Goal: Task Accomplishment & Management: Manage account settings

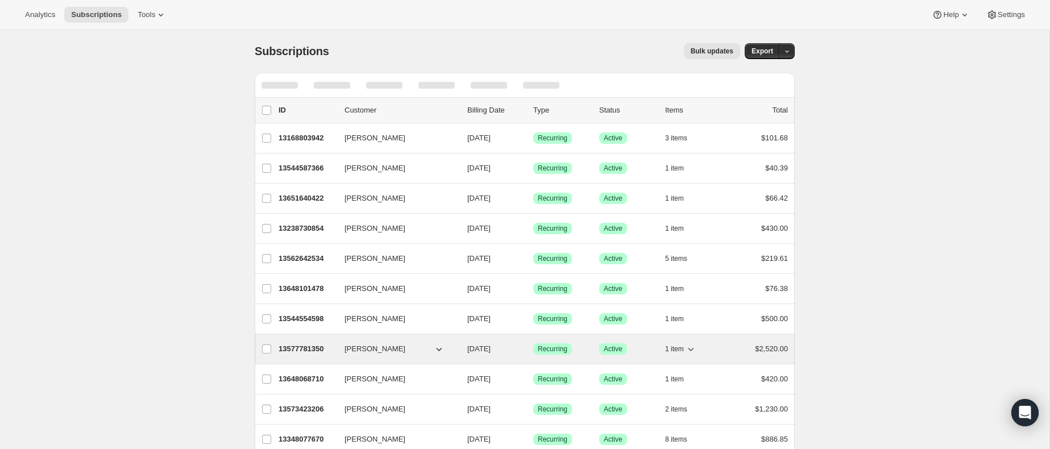
scroll to position [70, 0]
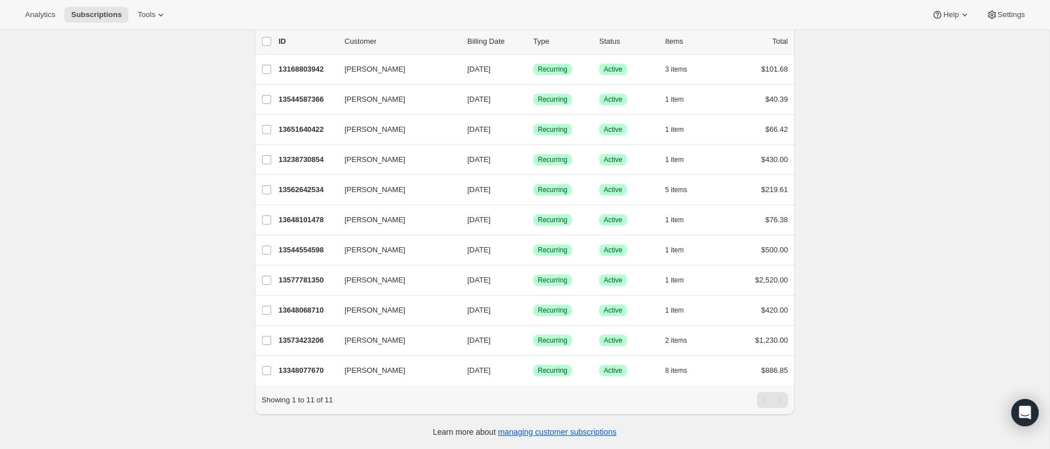
click at [167, 23] on div "Analytics Subscriptions Tools Help Settings" at bounding box center [525, 15] width 1050 height 30
click at [163, 15] on icon at bounding box center [160, 14] width 11 height 11
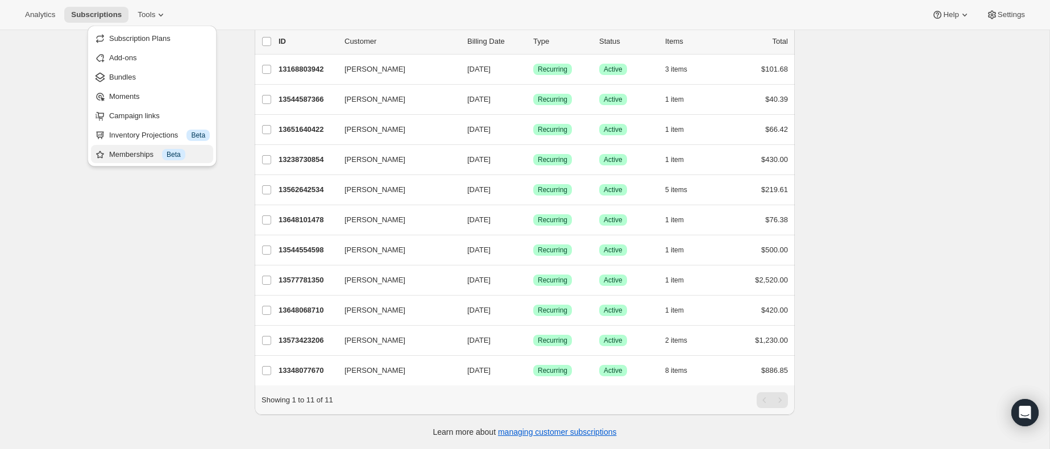
click at [138, 149] on div "Memberships Info Beta" at bounding box center [159, 154] width 101 height 11
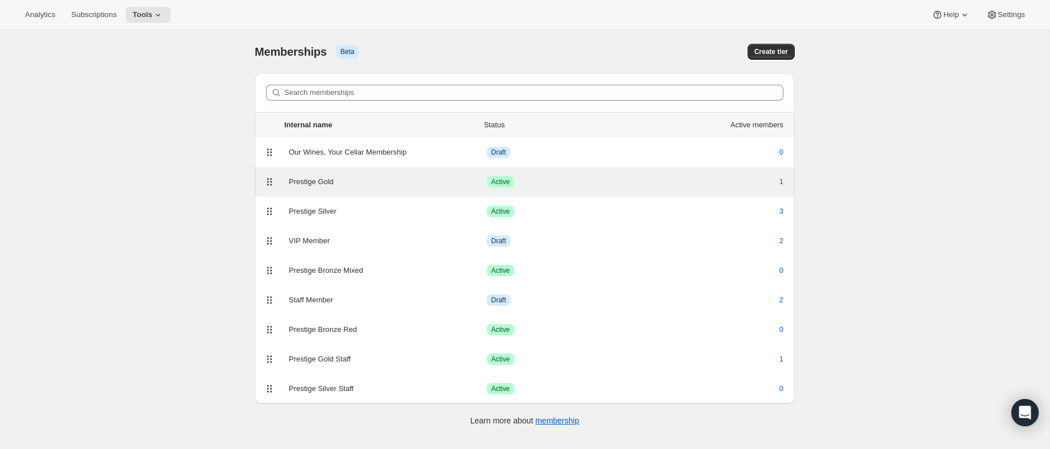
click at [382, 179] on div "Prestige Gold" at bounding box center [388, 181] width 198 height 11
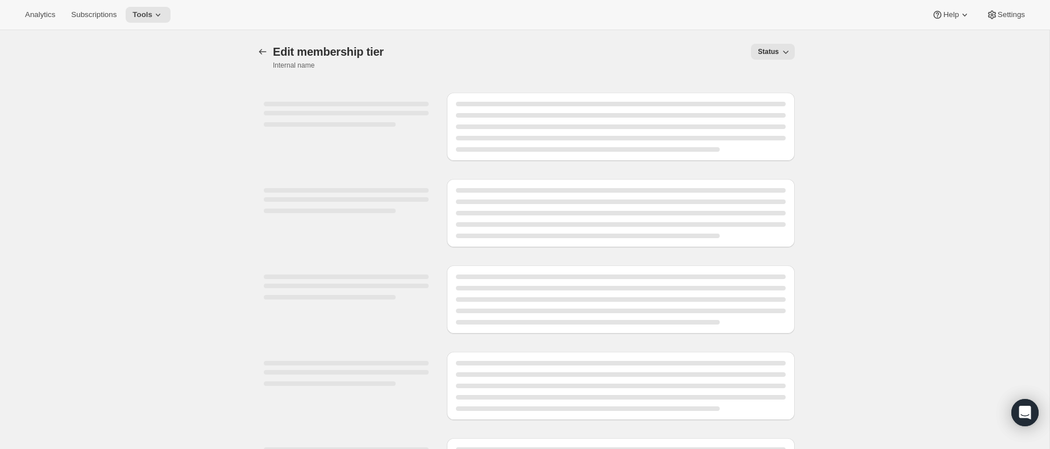
select select "products"
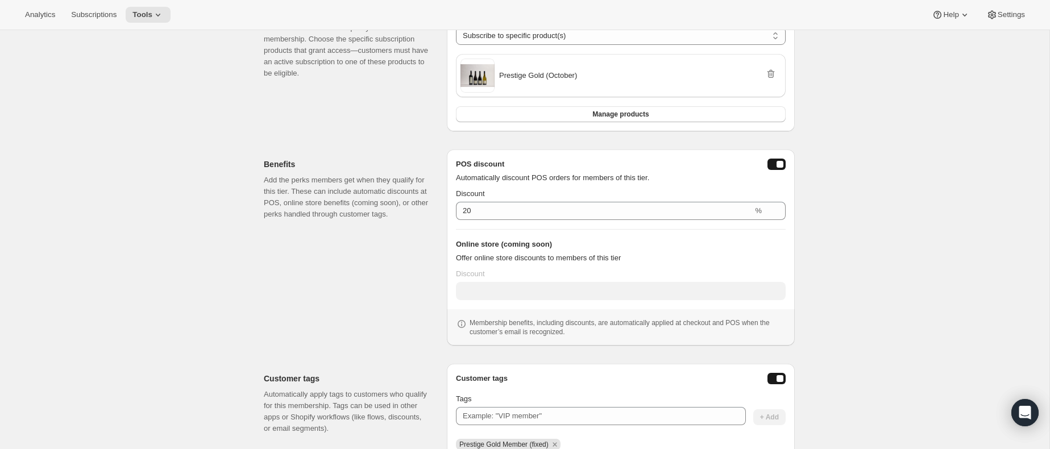
scroll to position [340, 0]
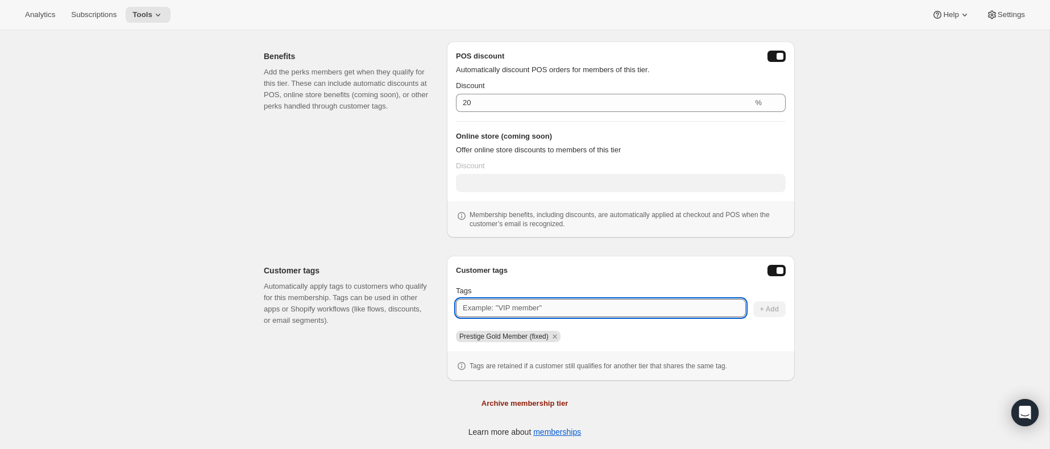
click at [538, 311] on input "Tags" at bounding box center [601, 308] width 290 height 18
type input """
type input "Prestige"
click at [769, 311] on span "+ Add" at bounding box center [769, 309] width 19 height 9
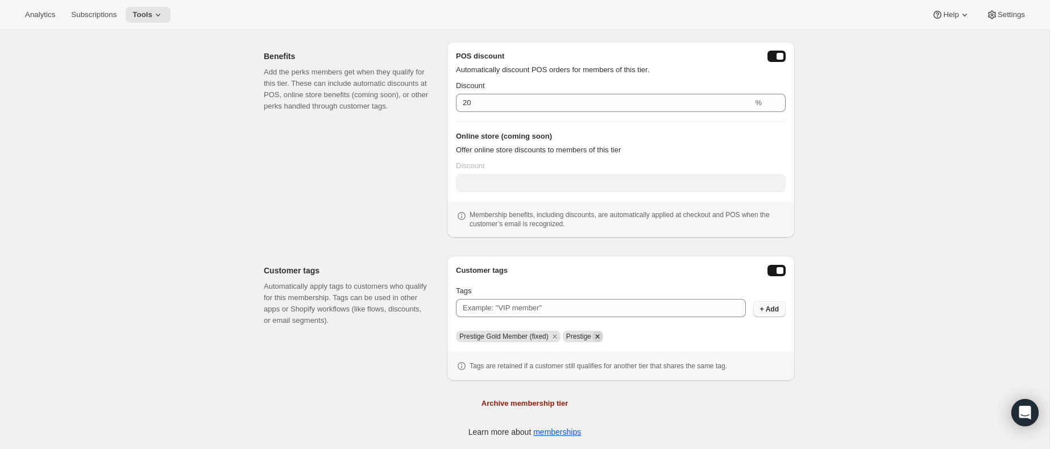
click at [602, 336] on icon "Remove Prestige" at bounding box center [597, 336] width 10 height 10
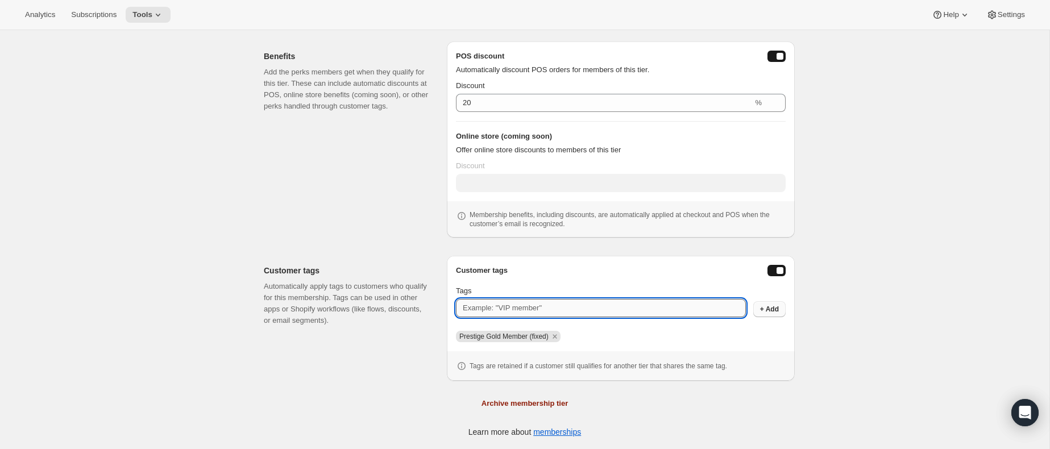
click at [540, 304] on input "Tags" at bounding box center [601, 308] width 290 height 18
type input "Prestige"
click at [784, 310] on button "+ Add" at bounding box center [769, 309] width 32 height 16
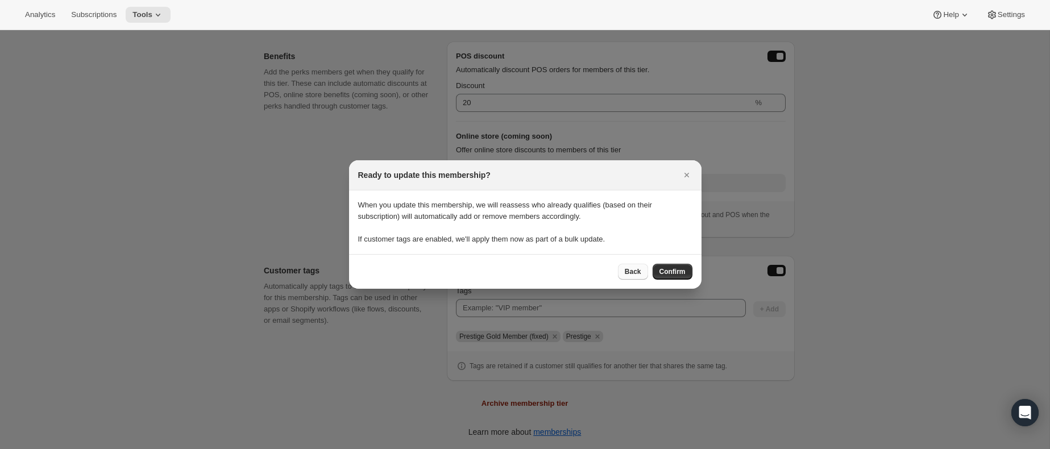
drag, startPoint x: 627, startPoint y: 273, endPoint x: 624, endPoint y: 284, distance: 11.3
click at [627, 273] on span "Back" at bounding box center [633, 271] width 16 height 9
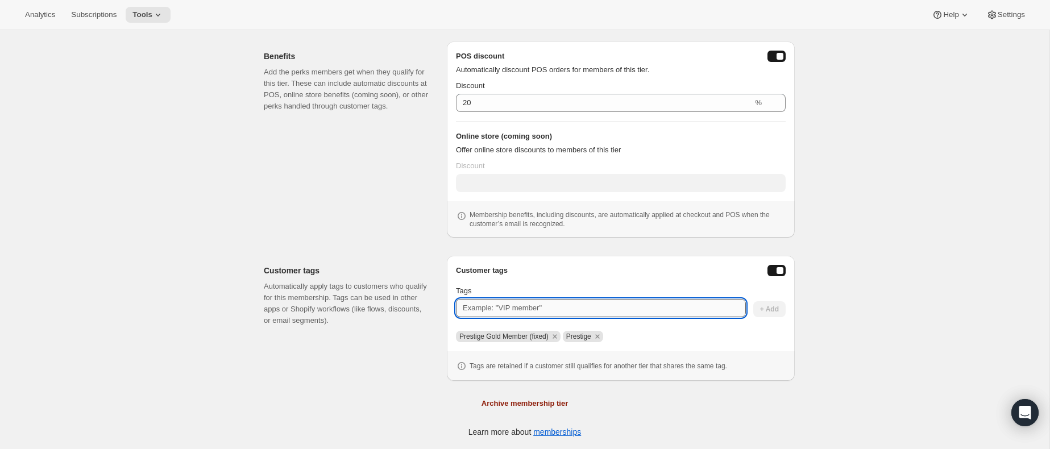
click at [536, 305] on input "Tags" at bounding box center [601, 308] width 290 height 18
click at [634, 339] on div "Prestige Gold Member (fixed) Prestige" at bounding box center [621, 336] width 330 height 11
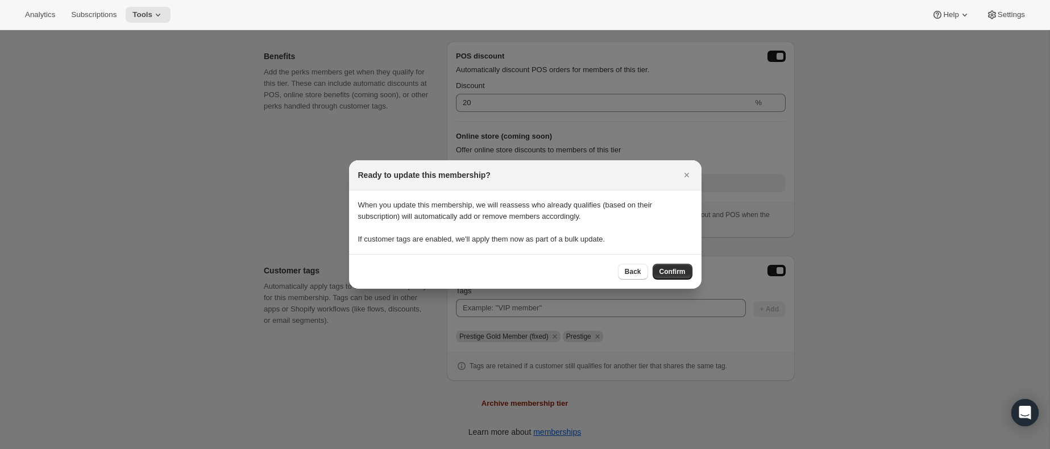
scroll to position [0, 0]
click at [675, 273] on span "Confirm" at bounding box center [672, 271] width 26 height 9
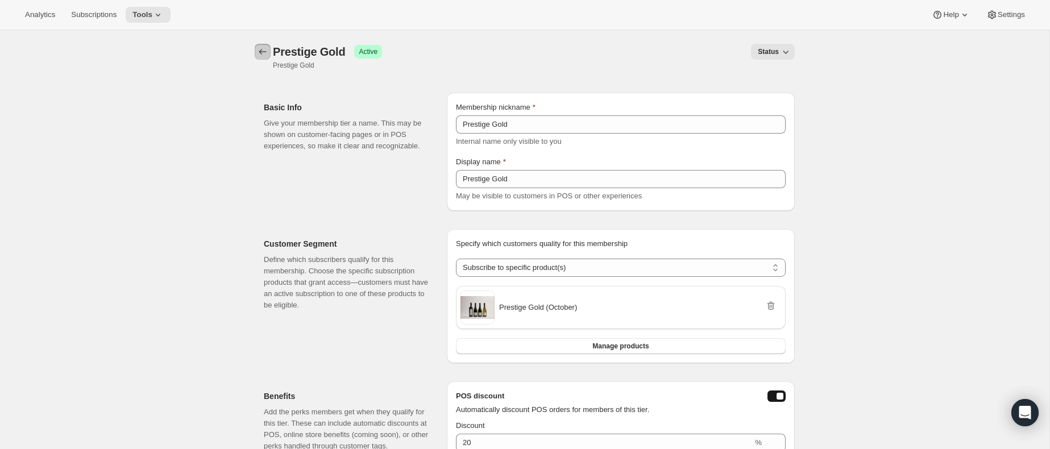
click at [259, 51] on icon "Memberships" at bounding box center [262, 51] width 11 height 11
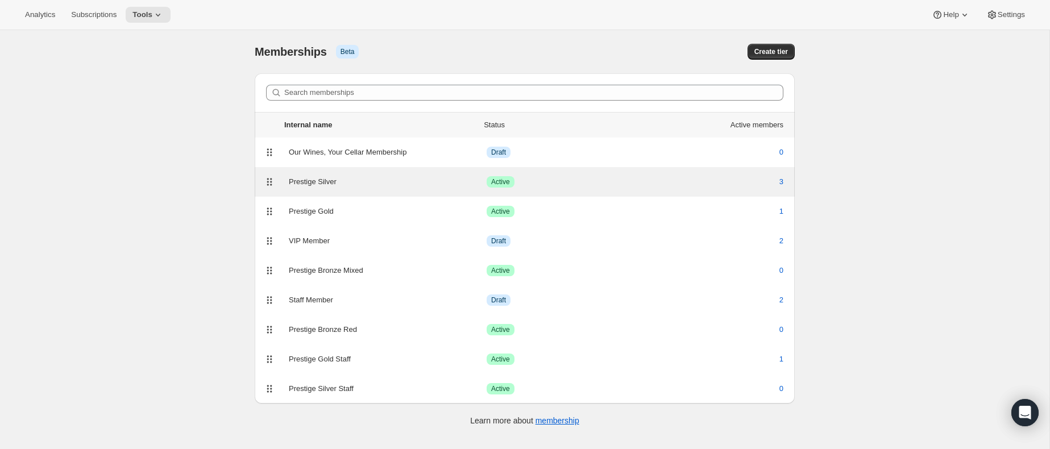
click at [353, 182] on div "Prestige Silver" at bounding box center [388, 181] width 198 height 11
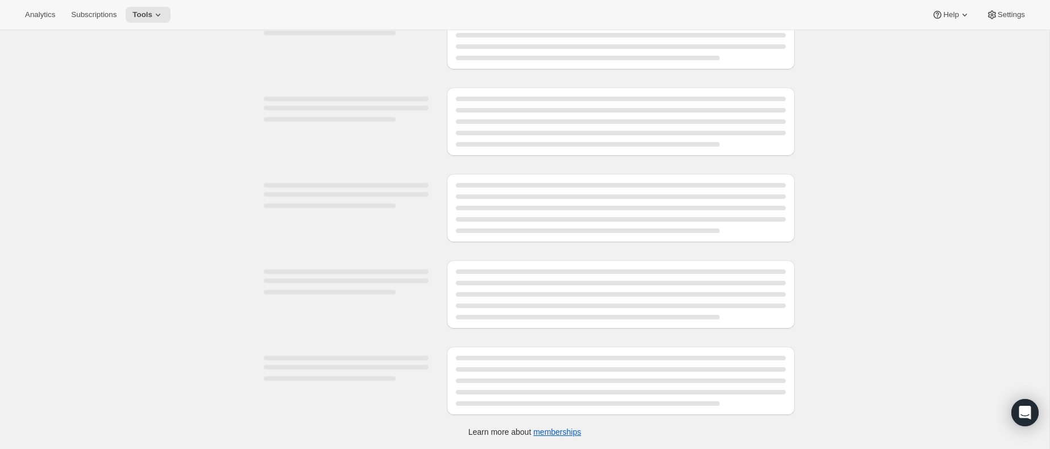
select select "products"
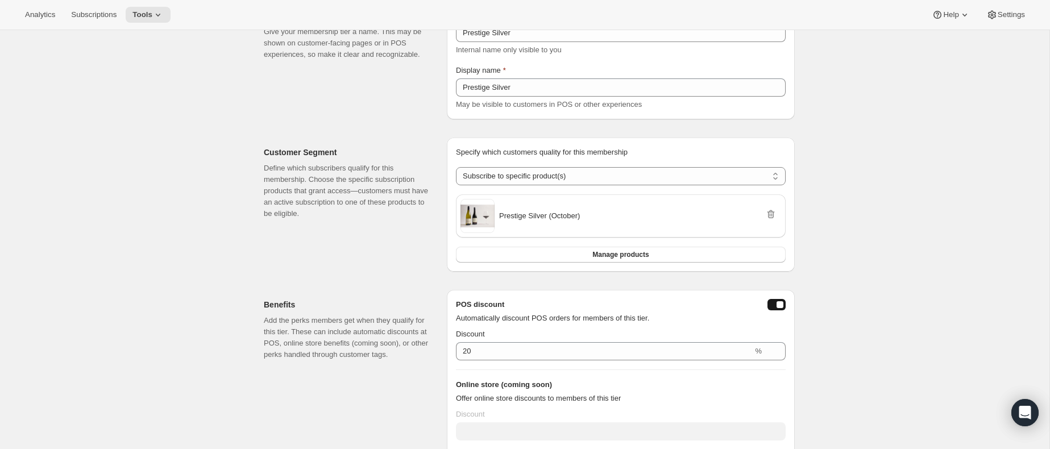
scroll to position [340, 0]
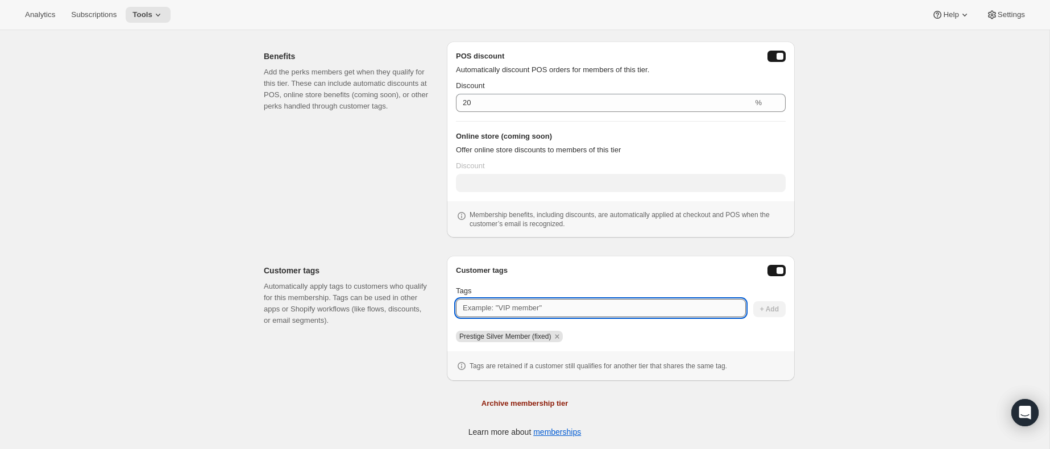
click at [592, 305] on input "Tags" at bounding box center [601, 308] width 290 height 18
type input "Prestige"
click at [760, 307] on span "+ Add" at bounding box center [769, 309] width 19 height 9
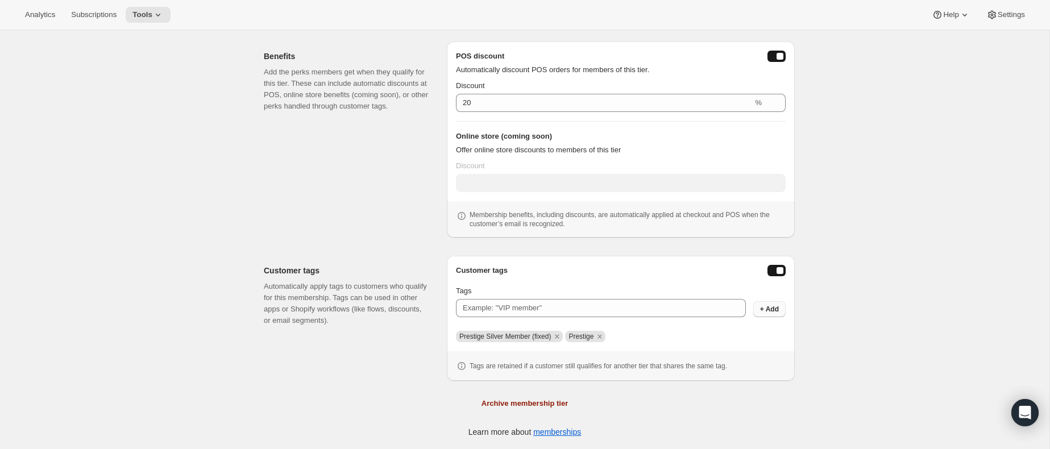
scroll to position [0, 0]
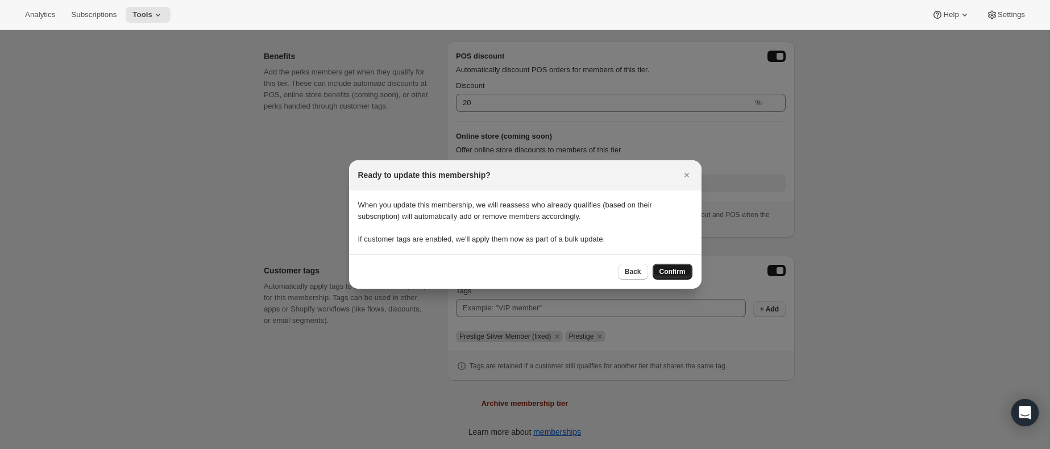
click at [669, 276] on span "Confirm" at bounding box center [672, 271] width 26 height 9
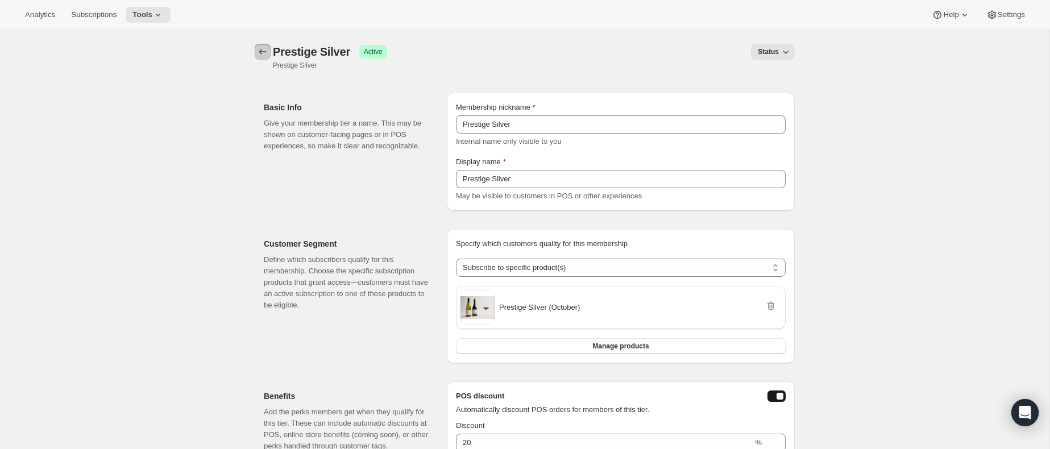
click at [255, 51] on button "Memberships" at bounding box center [263, 52] width 16 height 16
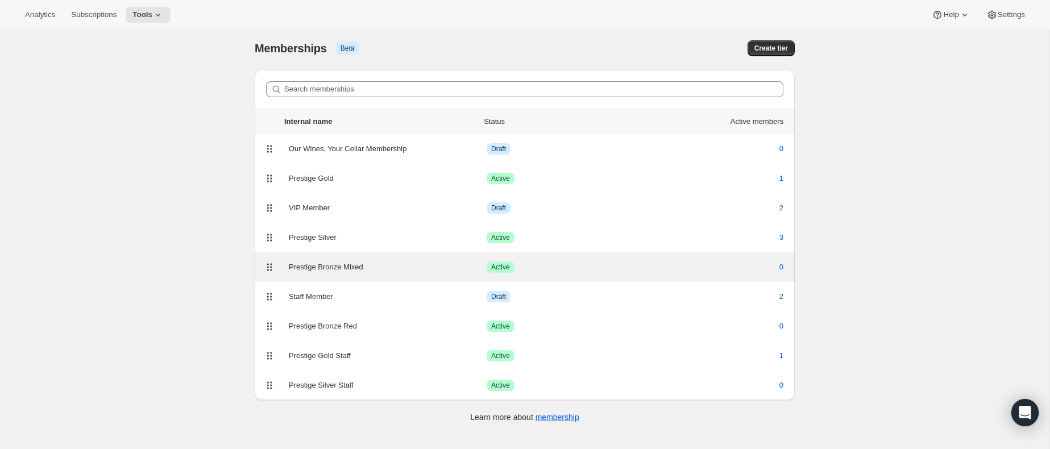
scroll to position [5, 0]
click at [386, 266] on div "Prestige Bronze Mixed" at bounding box center [388, 265] width 198 height 11
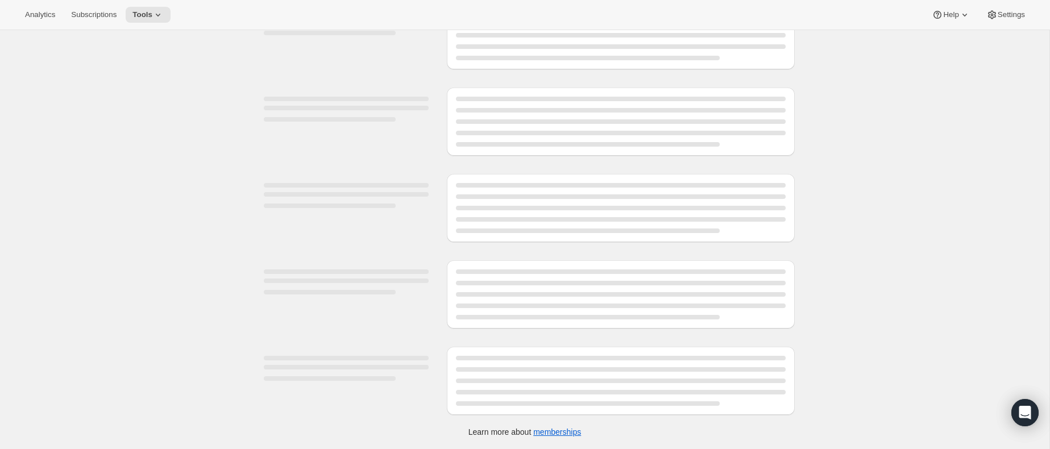
select select "products"
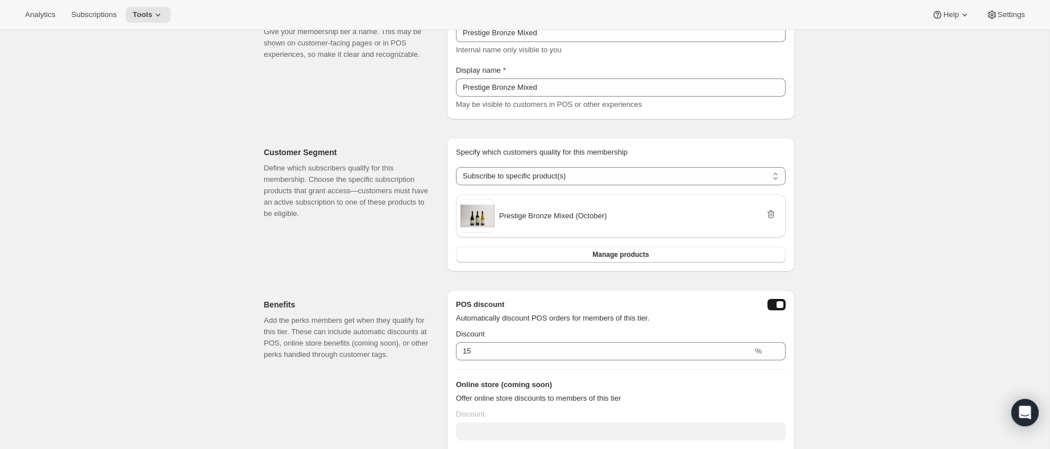
scroll to position [340, 0]
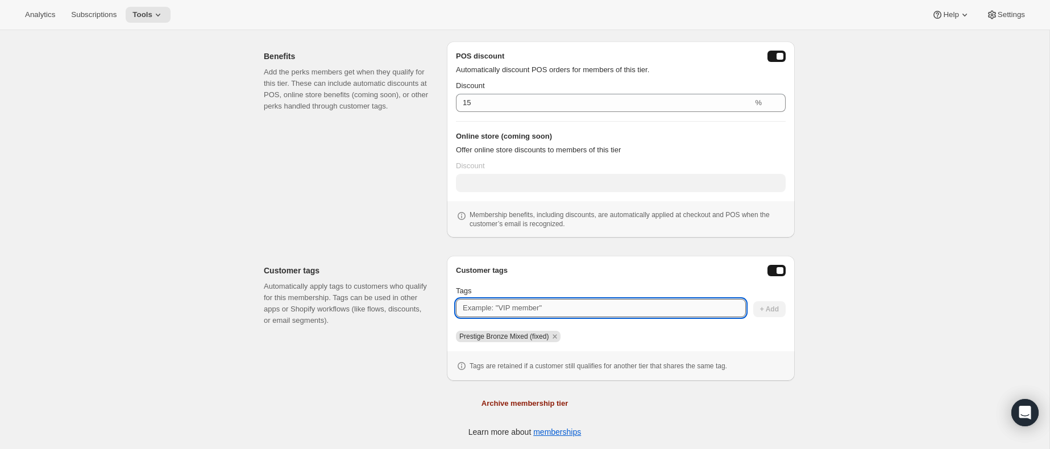
click at [563, 317] on input "Tags" at bounding box center [601, 308] width 290 height 18
type input "Prestige"
click at [760, 309] on span "+ Add" at bounding box center [769, 309] width 19 height 9
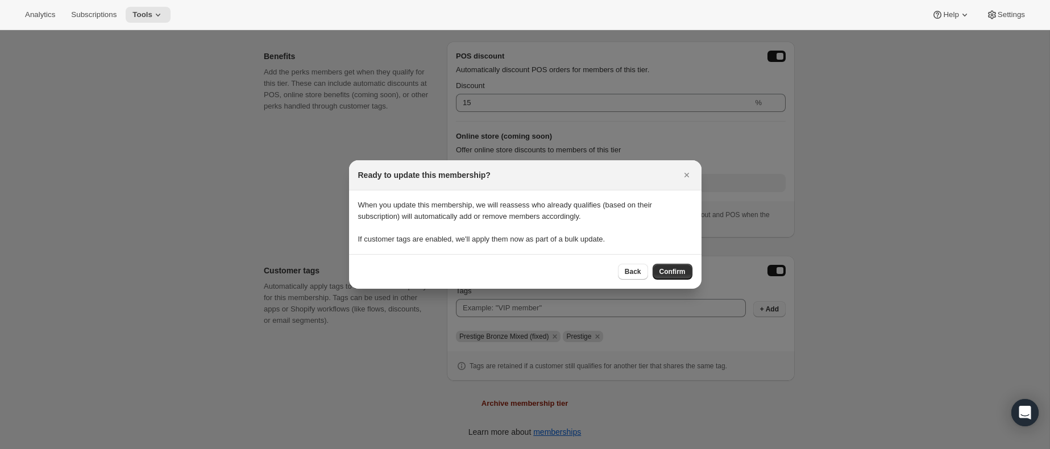
scroll to position [0, 0]
click at [657, 268] on button "Confirm" at bounding box center [672, 272] width 40 height 16
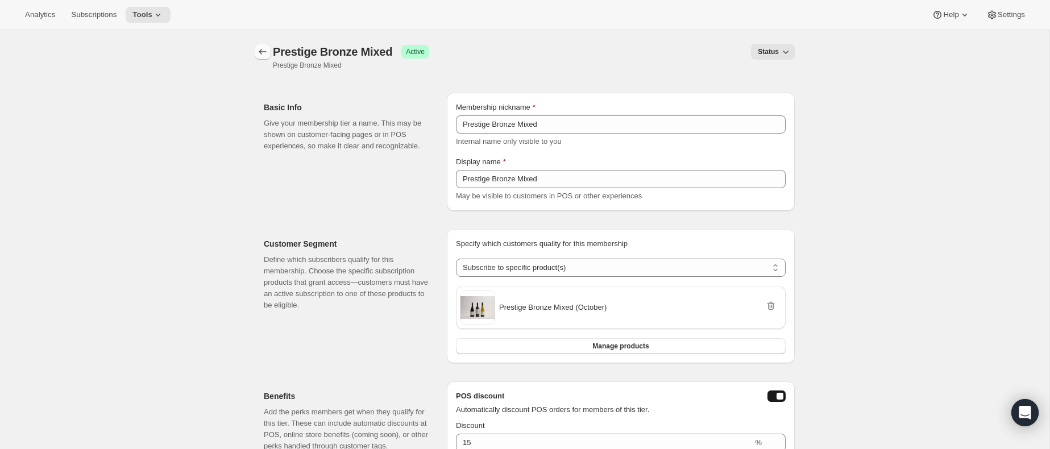
click at [266, 51] on icon "Memberships" at bounding box center [262, 51] width 11 height 11
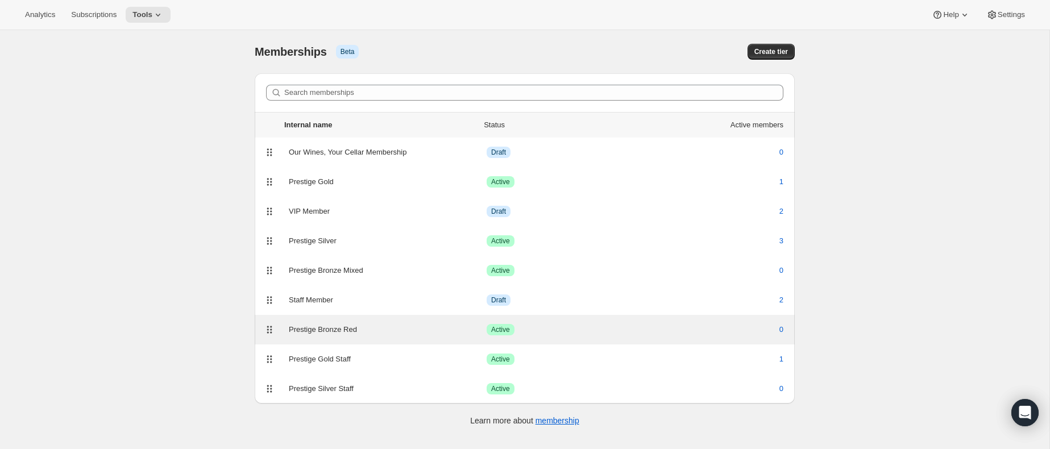
click at [451, 331] on div "Prestige Bronze Red" at bounding box center [388, 329] width 198 height 11
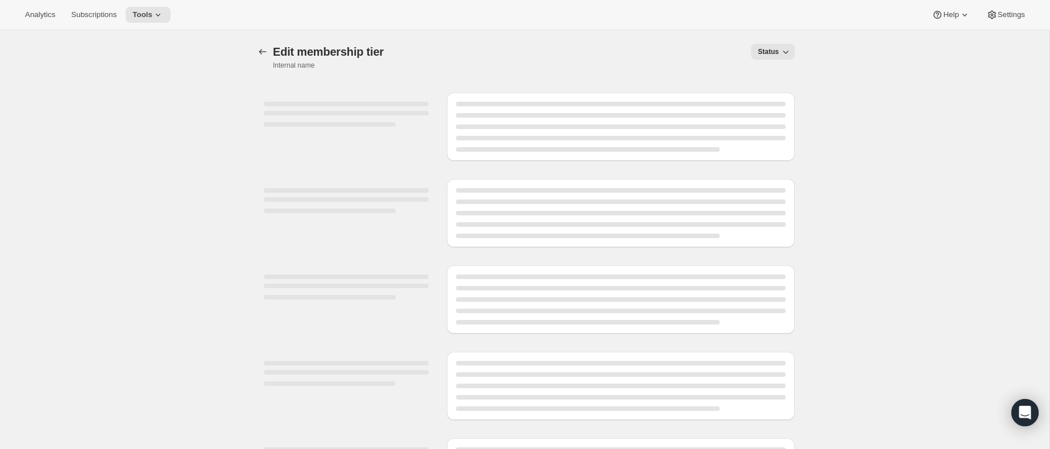
select select "products"
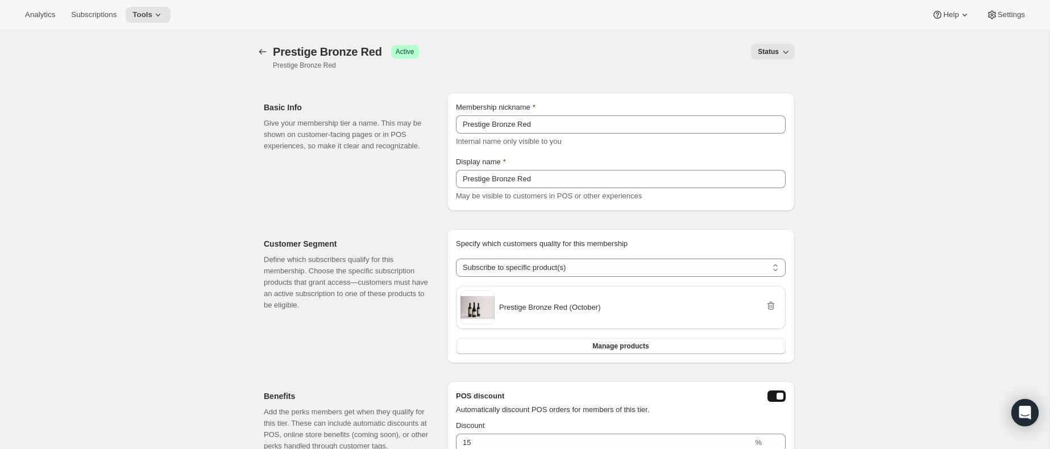
scroll to position [340, 0]
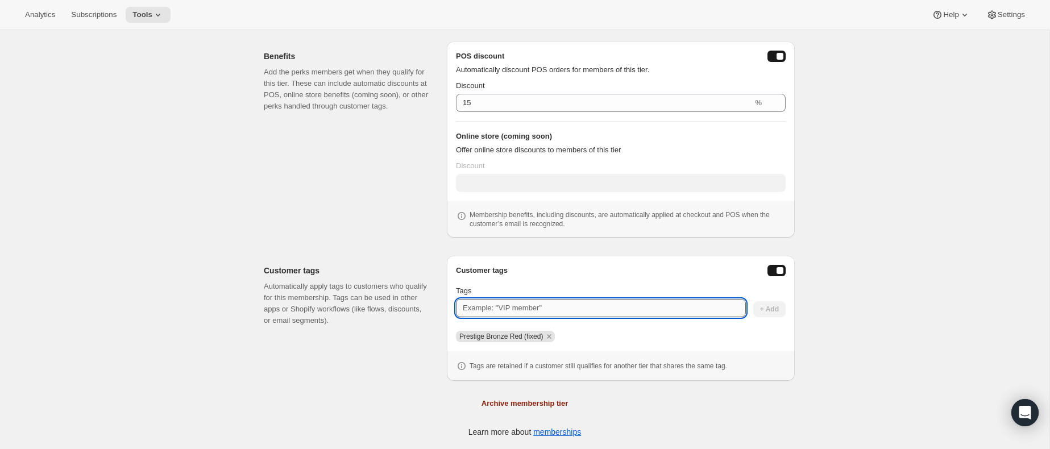
click at [592, 313] on input "Tags" at bounding box center [601, 308] width 290 height 18
type input "Prestige"
click at [759, 303] on button "+ Add" at bounding box center [769, 309] width 32 height 16
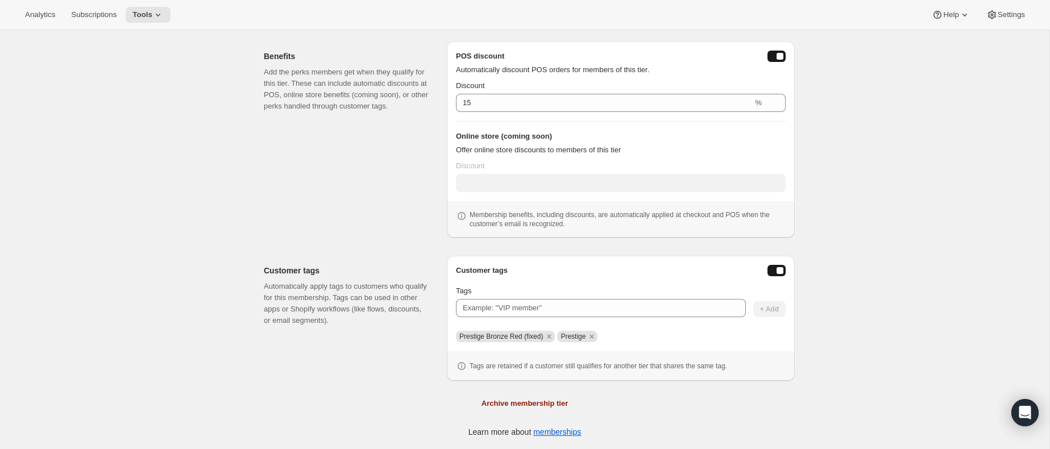
scroll to position [0, 0]
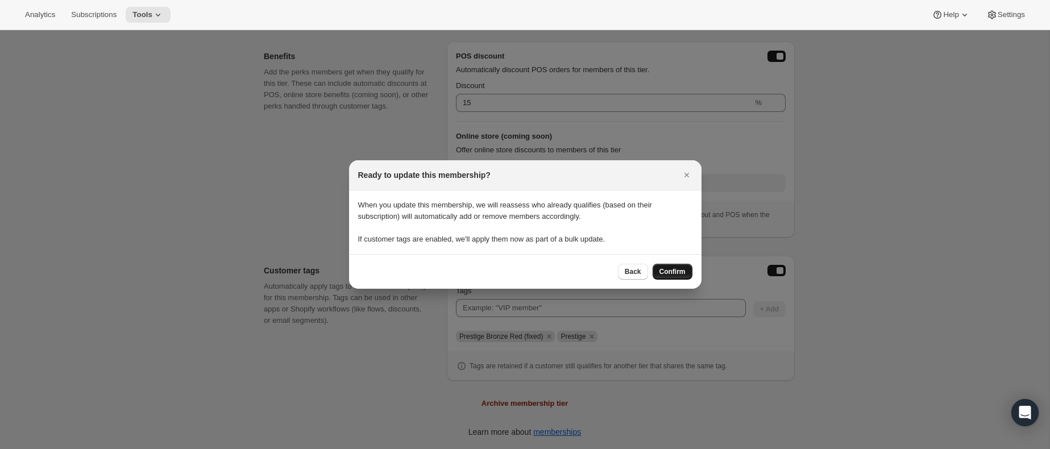
click at [678, 269] on span "Confirm" at bounding box center [672, 271] width 26 height 9
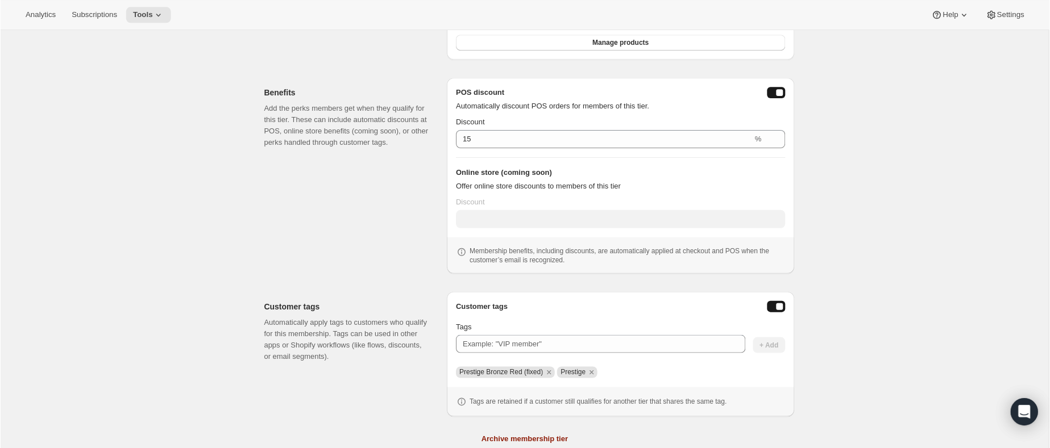
scroll to position [340, 0]
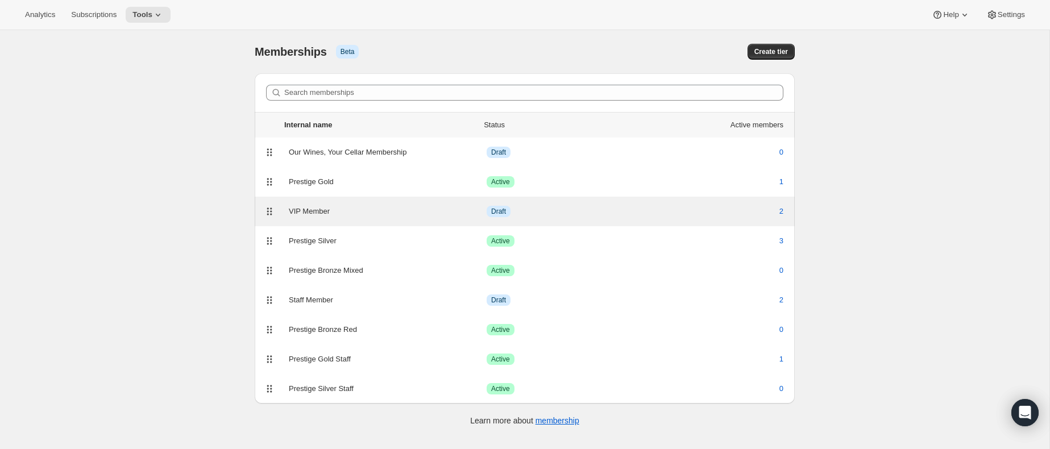
scroll to position [30, 0]
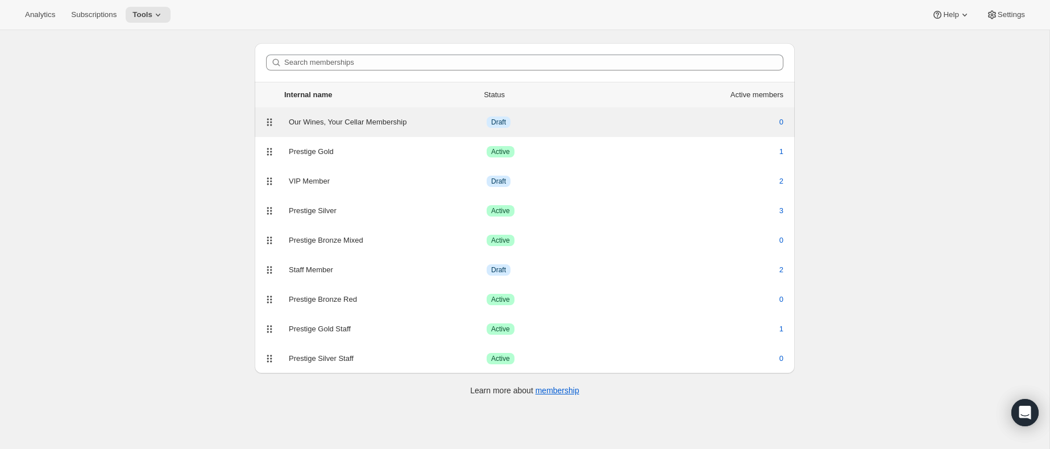
click at [402, 121] on div "Our Wines, Your Cellar Membership" at bounding box center [388, 121] width 198 height 11
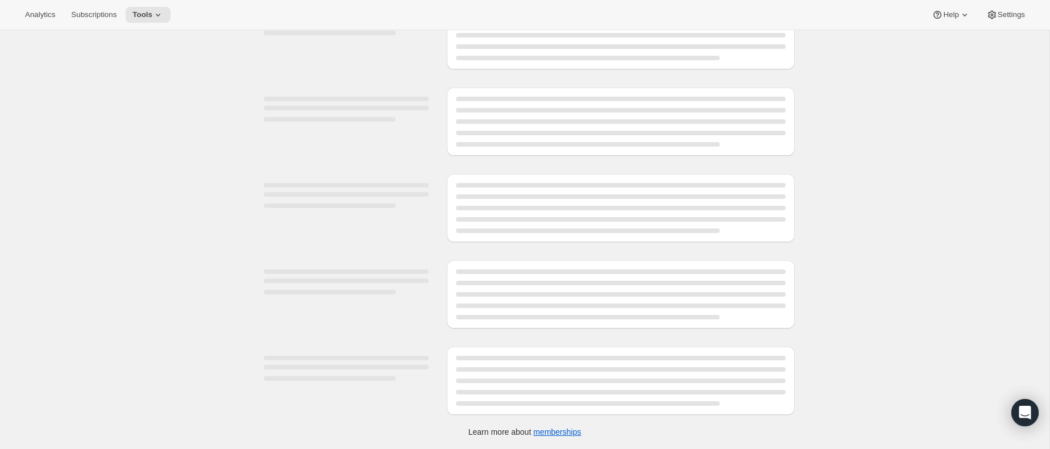
scroll to position [422, 0]
select select "products"
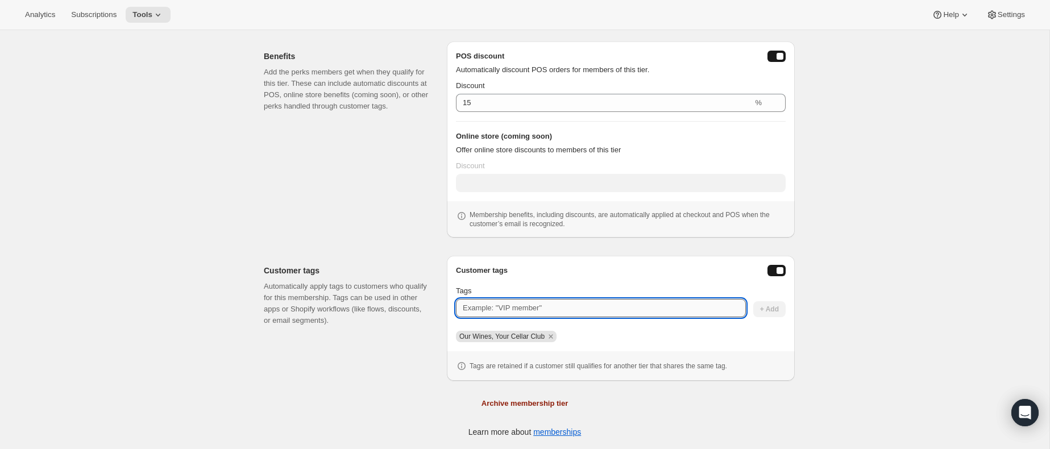
click at [522, 306] on input "Tags" at bounding box center [601, 308] width 290 height 18
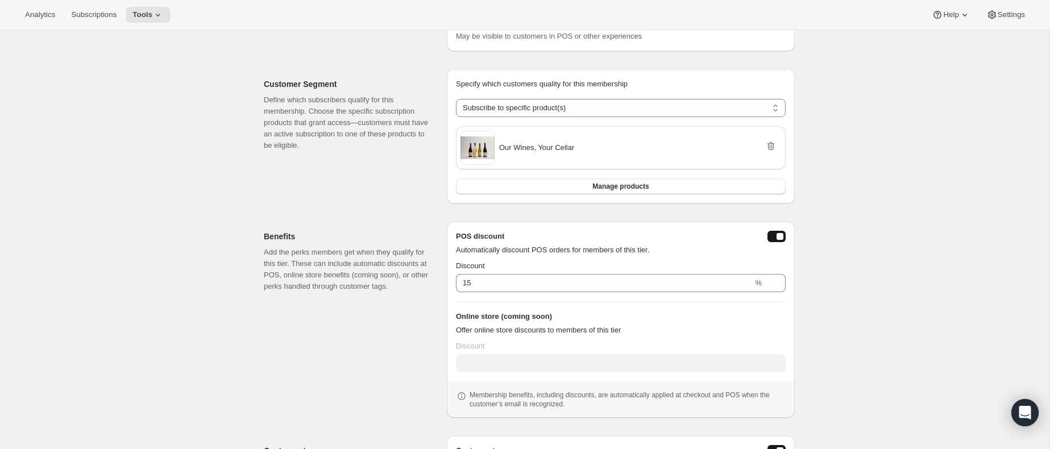
scroll to position [0, 0]
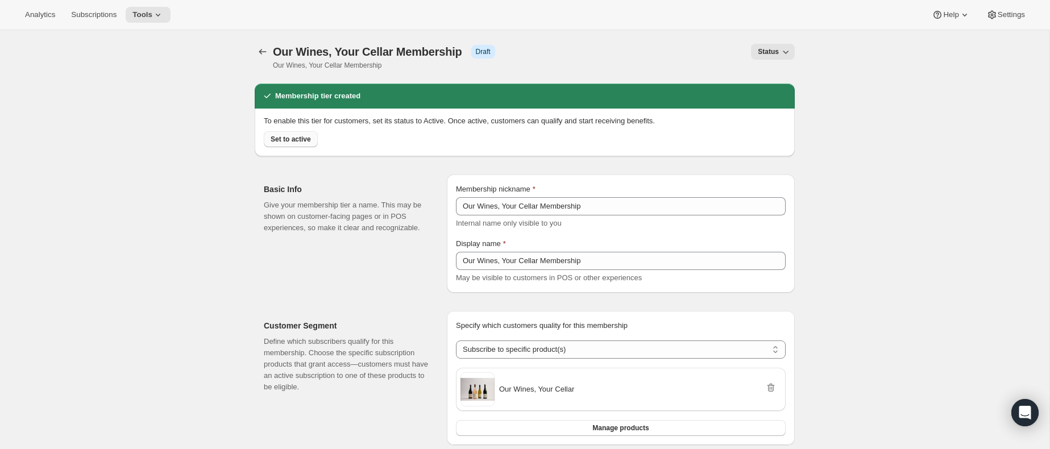
type input "Flexible Member"
click at [289, 139] on span "Set to active" at bounding box center [290, 139] width 40 height 9
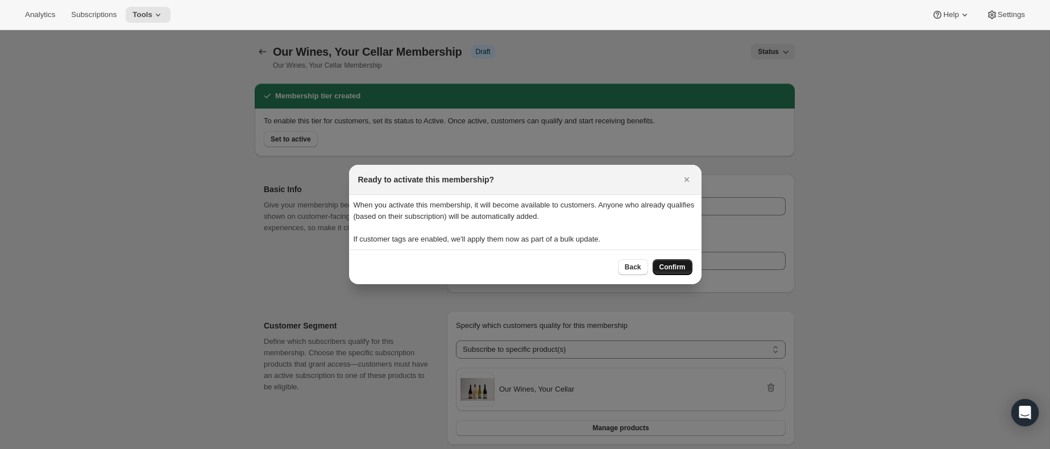
click at [673, 266] on span "Confirm" at bounding box center [672, 267] width 26 height 9
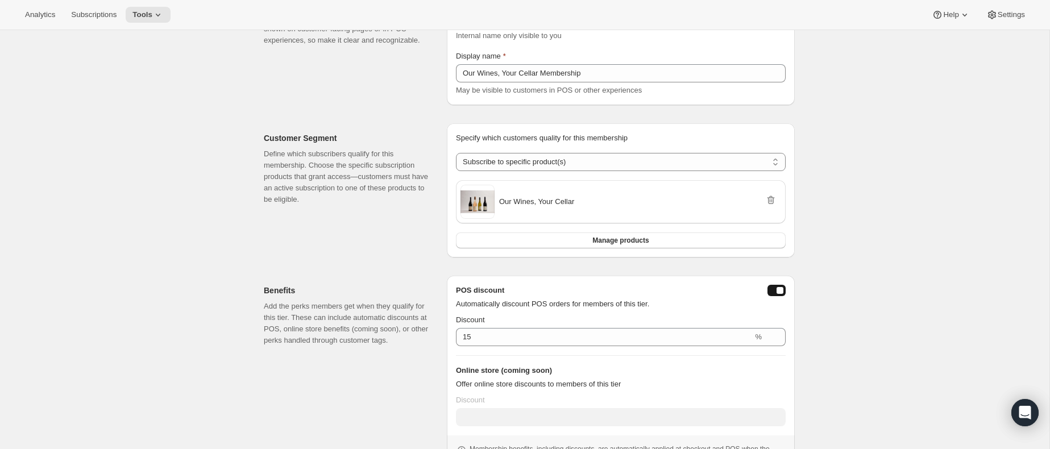
scroll to position [106, 0]
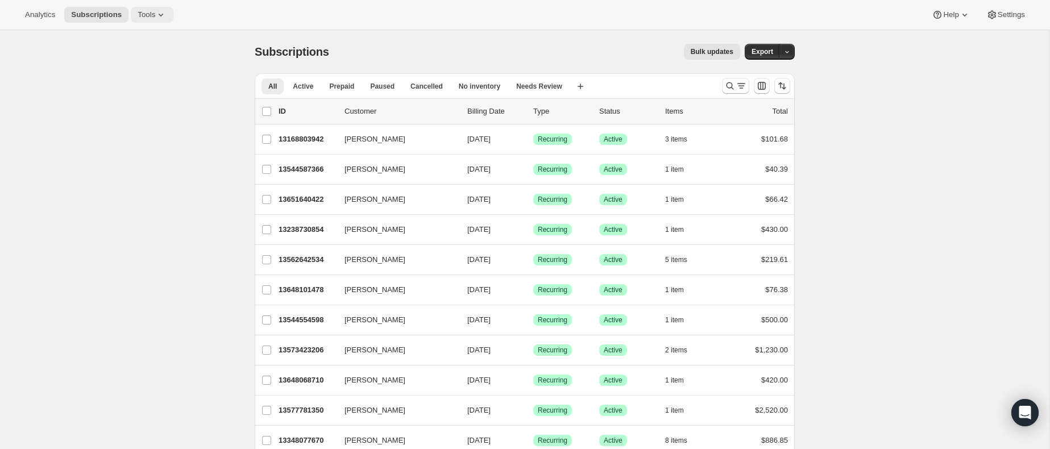
click at [155, 14] on span "Tools" at bounding box center [147, 14] width 18 height 9
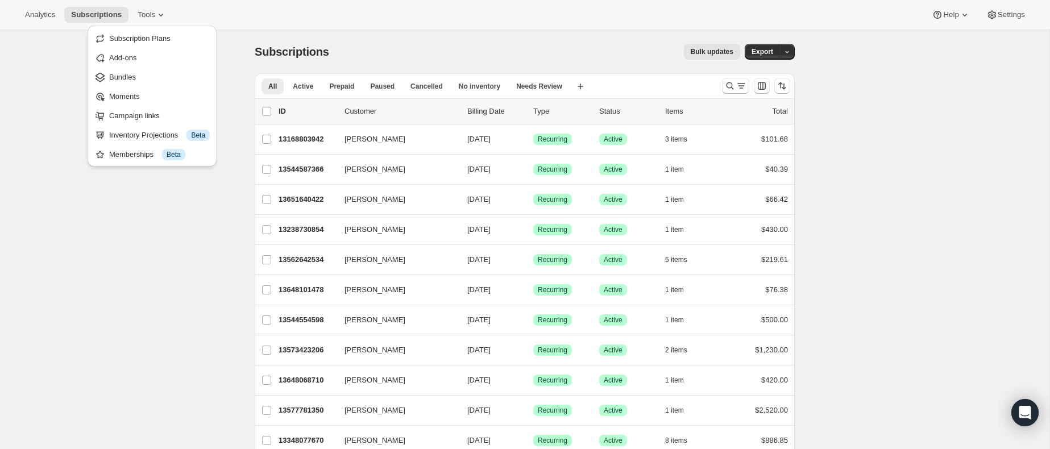
drag, startPoint x: 160, startPoint y: 38, endPoint x: 298, endPoint y: 34, distance: 138.2
click at [298, 34] on div "Analytics Subscriptions Tools Help Settings Skip to content Subscriptions. This…" at bounding box center [525, 259] width 1050 height 519
drag, startPoint x: 298, startPoint y: 34, endPoint x: 305, endPoint y: 38, distance: 8.2
click at [299, 34] on div "Subscriptions. This page is ready Subscriptions Bulk updates More actions Bulk …" at bounding box center [525, 51] width 540 height 43
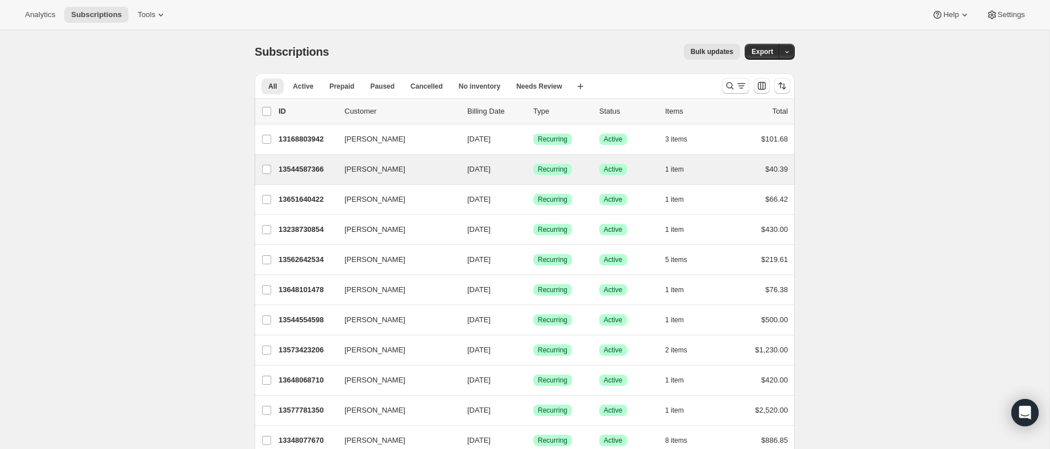
scroll to position [70, 0]
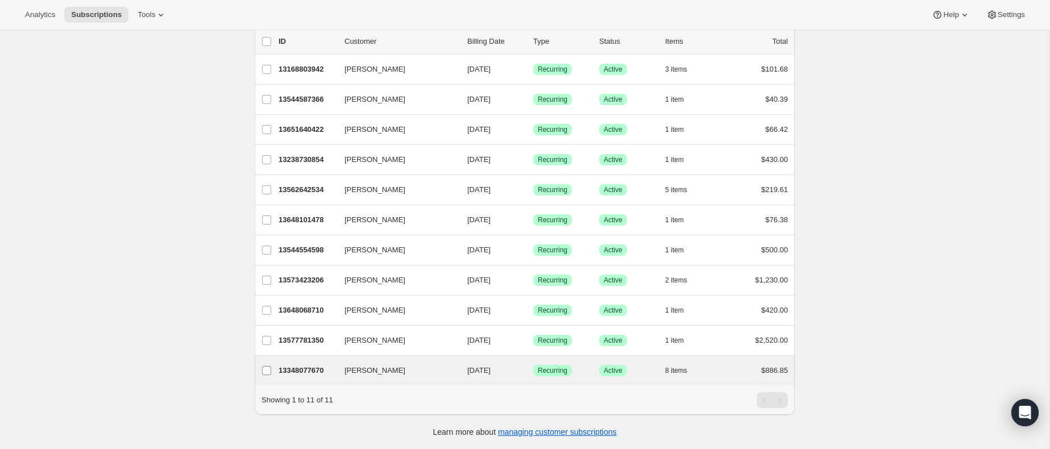
click at [264, 371] on input "[PERSON_NAME]" at bounding box center [266, 370] width 9 height 9
checkbox input "true"
click at [779, 45] on icon "button" at bounding box center [781, 41] width 11 height 11
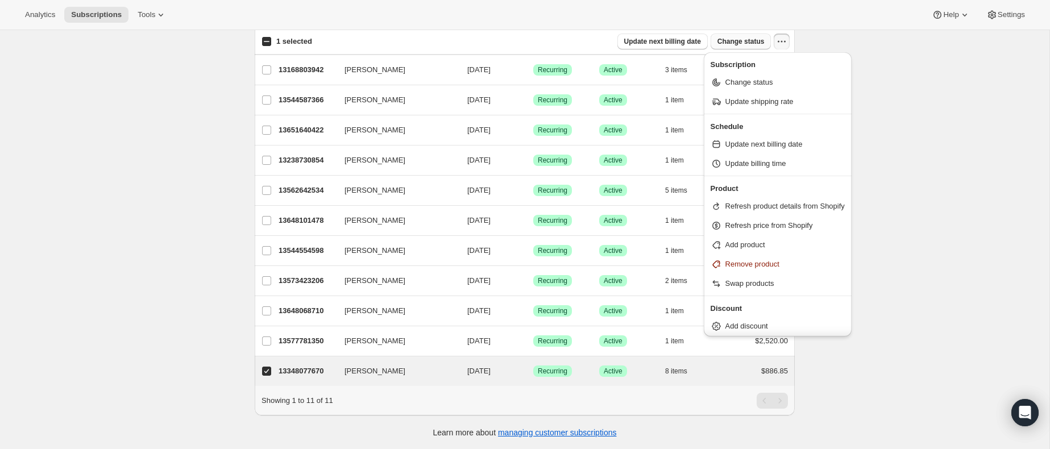
click at [755, 43] on span "Change status" at bounding box center [740, 41] width 47 height 9
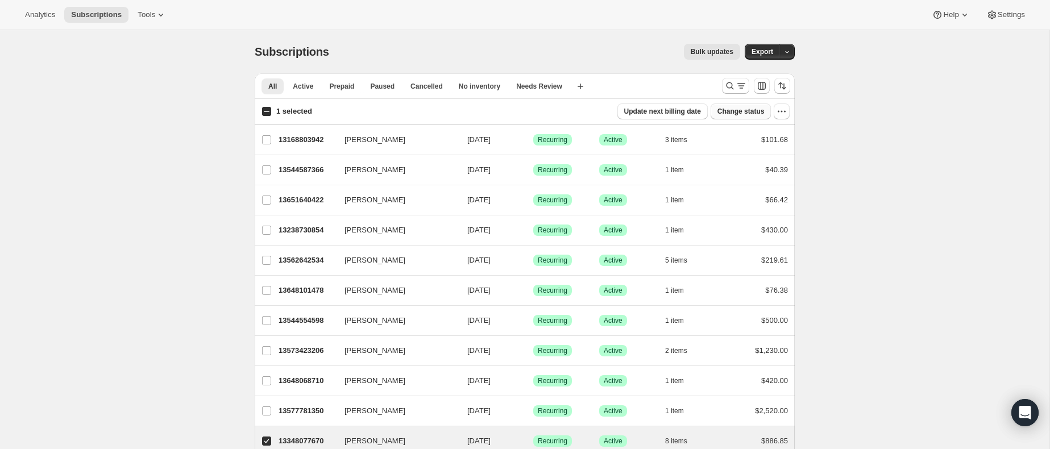
select select "13"
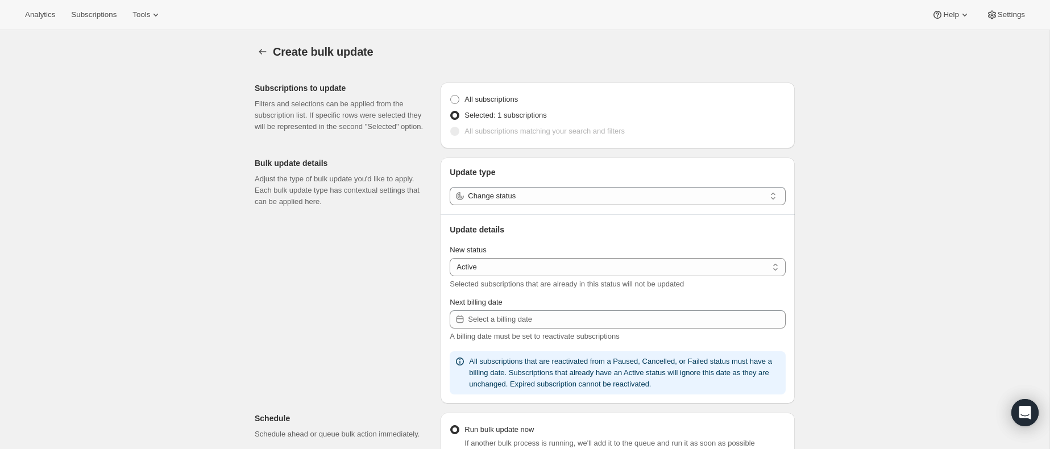
click at [755, 43] on div "Create bulk update. This page is ready Create bulk update" at bounding box center [525, 51] width 540 height 43
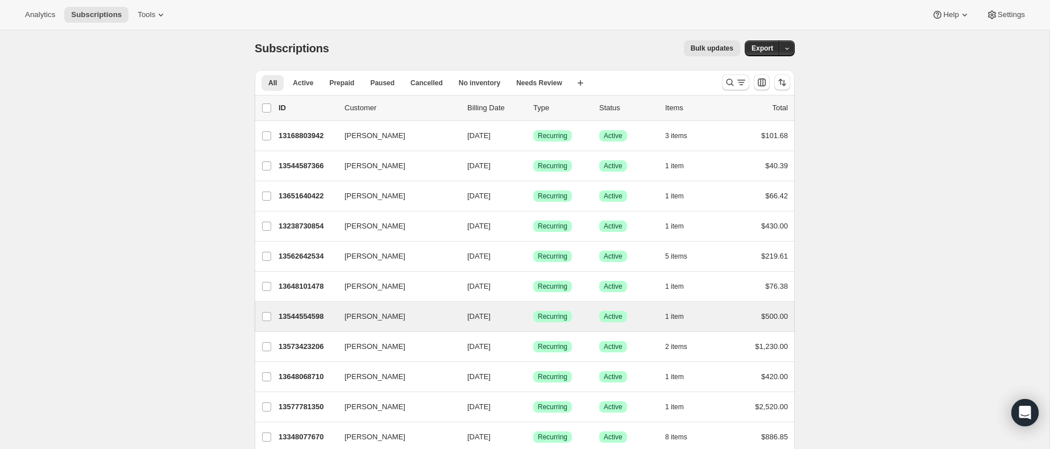
scroll to position [70, 0]
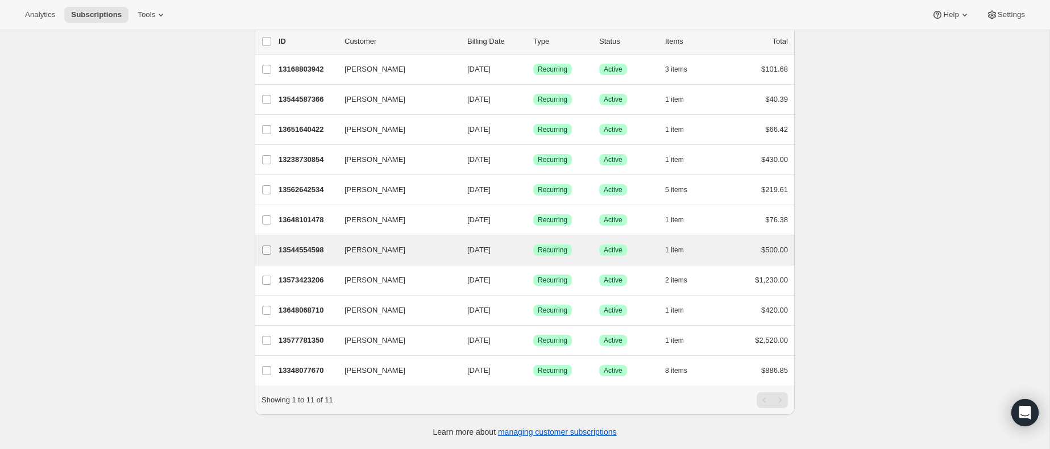
click at [268, 252] on input "[PERSON_NAME]" at bounding box center [266, 249] width 9 height 9
checkbox input "true"
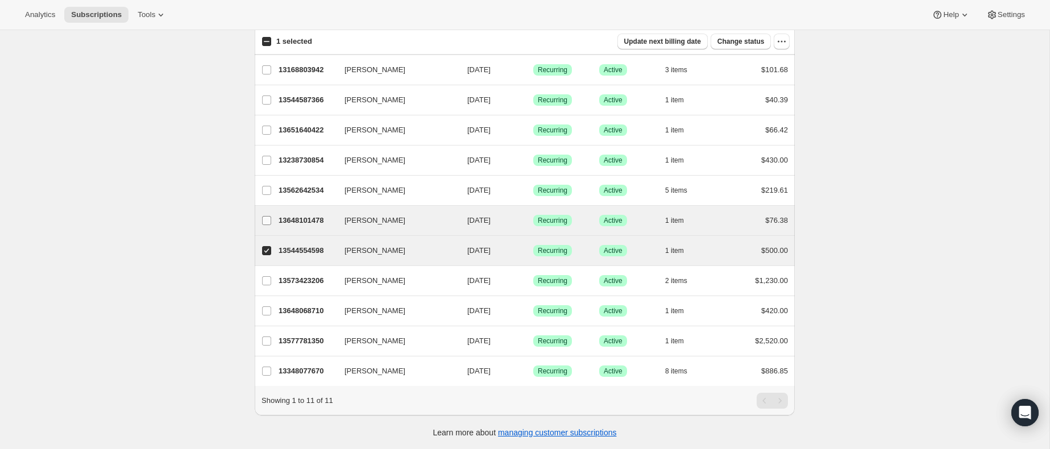
click at [269, 212] on label "[PERSON_NAME]" at bounding box center [267, 221] width 24 height 30
click at [269, 216] on input "[PERSON_NAME]" at bounding box center [266, 220] width 9 height 9
checkbox input "true"
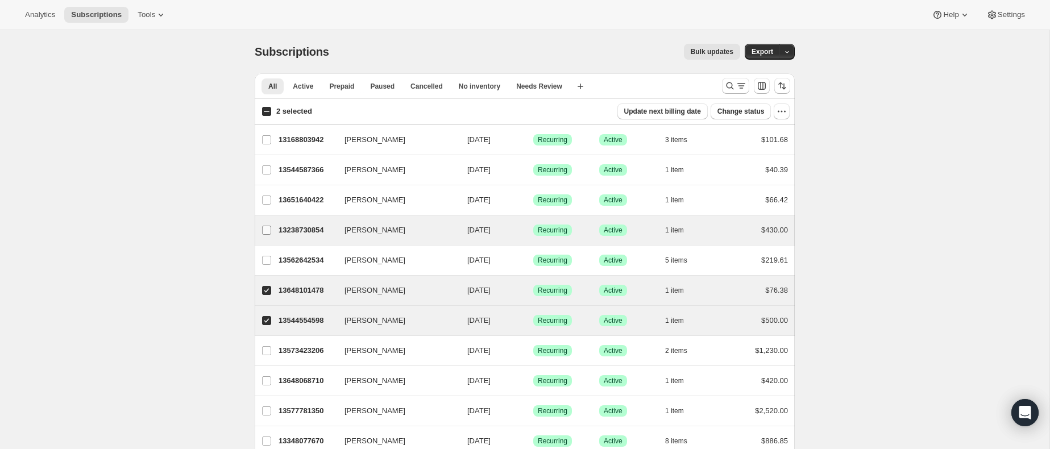
click at [267, 237] on label "[PERSON_NAME]" at bounding box center [267, 230] width 24 height 30
click at [267, 235] on input "[PERSON_NAME]" at bounding box center [266, 230] width 9 height 9
checkbox input "true"
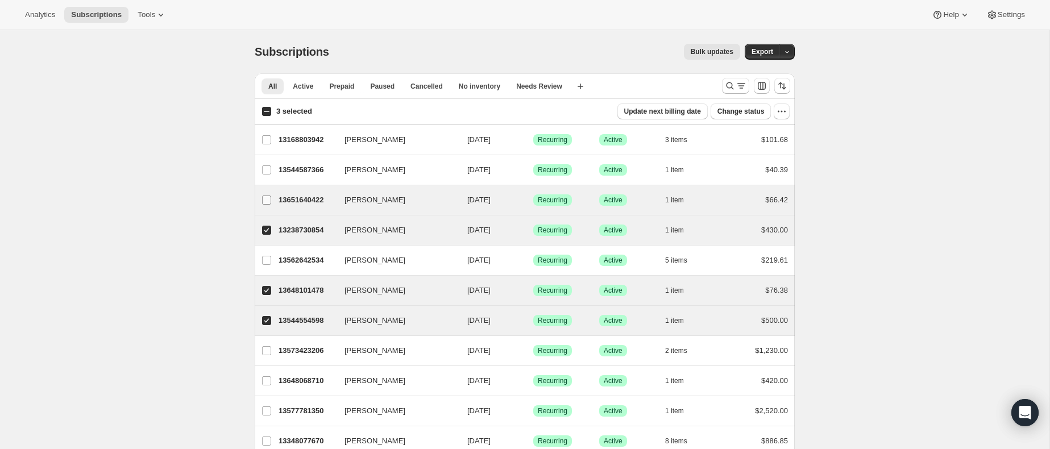
click at [269, 206] on label "[PERSON_NAME]" at bounding box center [267, 200] width 24 height 30
click at [269, 205] on input "[PERSON_NAME]" at bounding box center [266, 199] width 9 height 9
checkbox input "true"
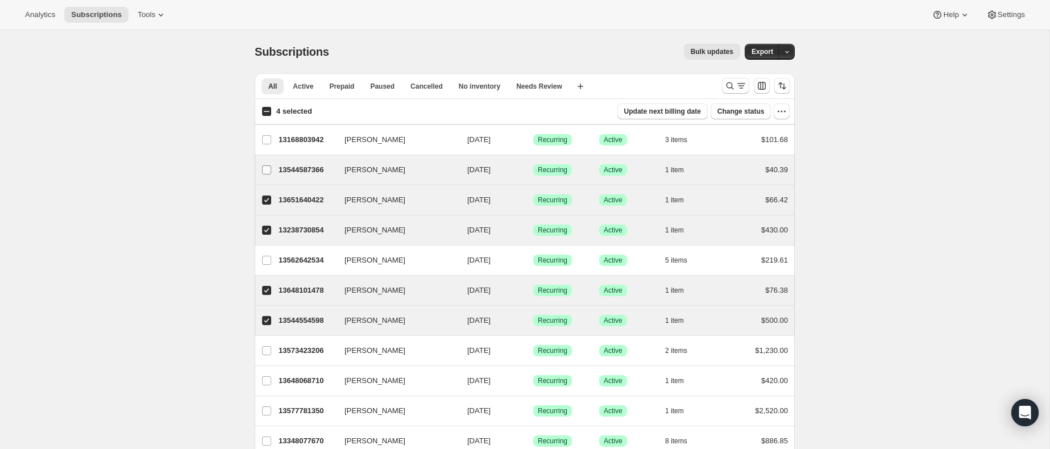
click at [260, 164] on label "[PERSON_NAME]" at bounding box center [267, 170] width 24 height 30
click at [262, 165] on input "[PERSON_NAME]" at bounding box center [266, 169] width 9 height 9
checkbox input "true"
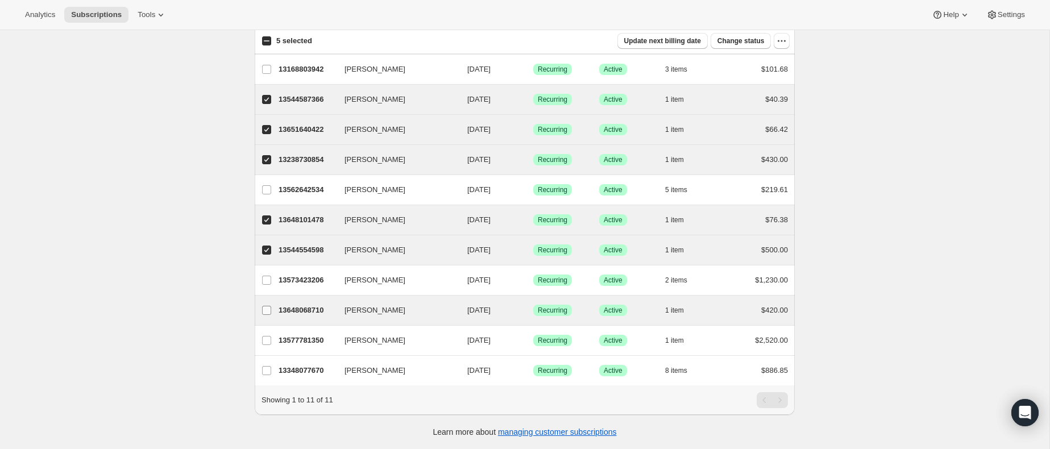
click at [269, 306] on input "[PERSON_NAME]" at bounding box center [266, 310] width 9 height 9
checkbox input "true"
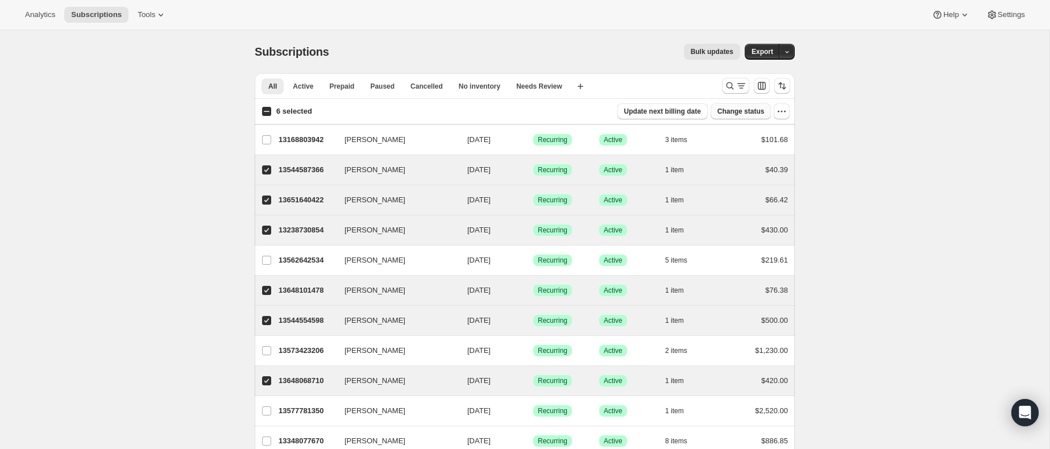
click at [754, 111] on span "Change status" at bounding box center [740, 111] width 47 height 9
select select "13"
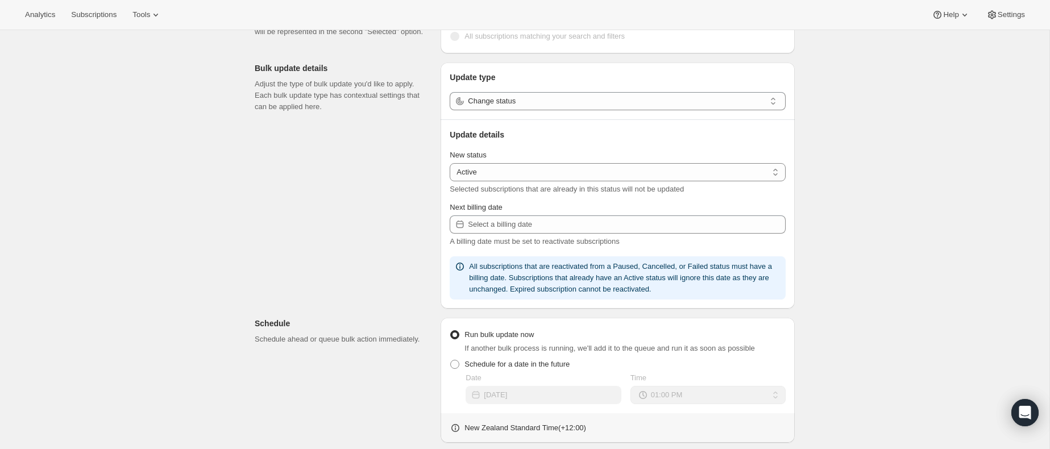
scroll to position [111, 0]
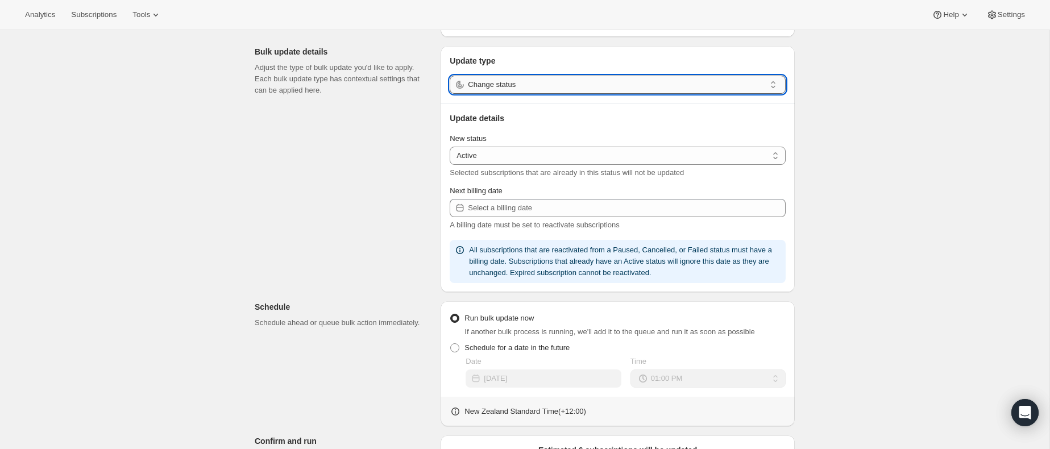
click at [507, 82] on input "Change status" at bounding box center [616, 85] width 297 height 18
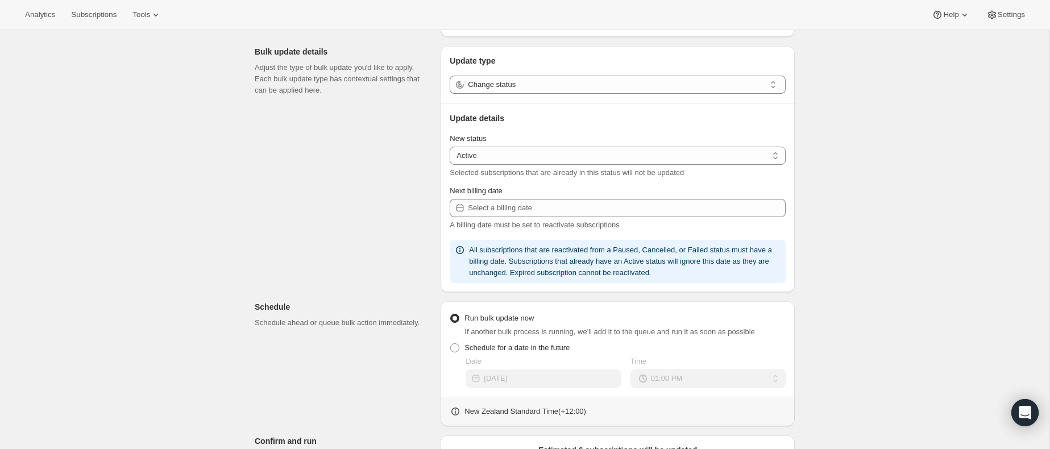
click at [530, 65] on p "Update type" at bounding box center [618, 60] width 336 height 11
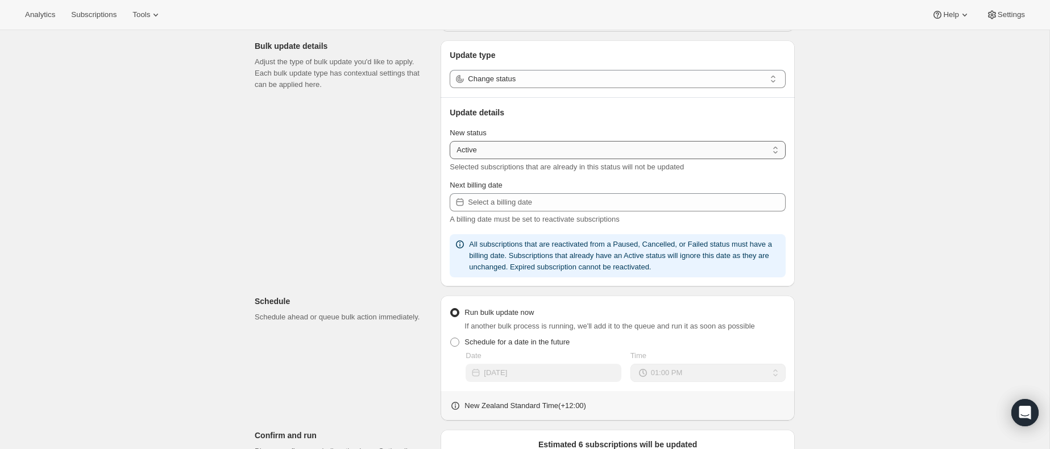
scroll to position [129, 0]
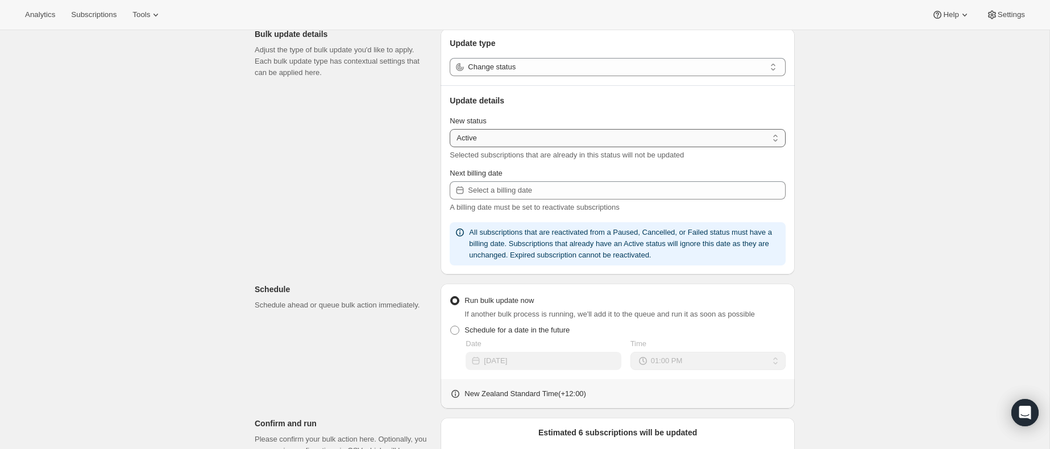
click at [546, 138] on select "Active Paused Cancelled" at bounding box center [618, 138] width 336 height 18
select select "cancelled"
click at [450, 129] on select "Active Paused Cancelled" at bounding box center [618, 138] width 336 height 18
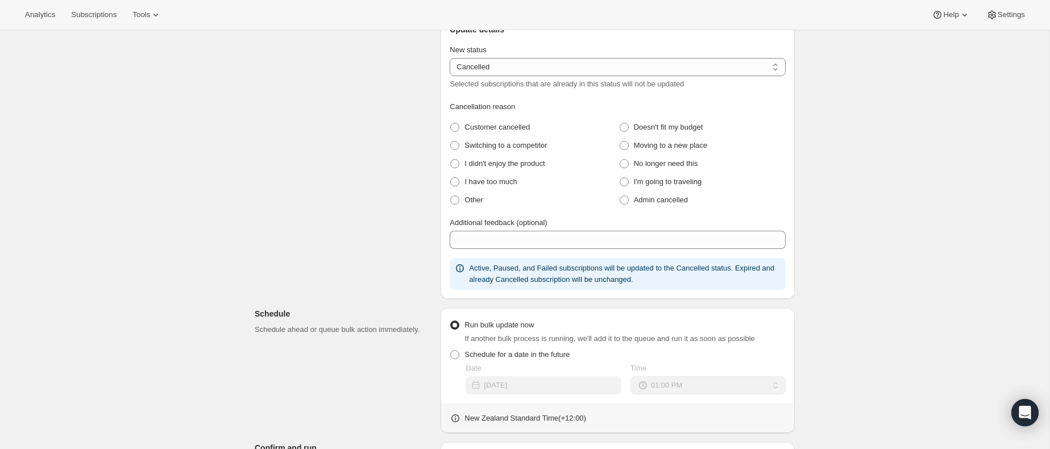
scroll to position [201, 0]
click at [636, 201] on span "Admin cancelled" at bounding box center [661, 199] width 54 height 9
click at [620, 195] on cancelled "Admin cancelled" at bounding box center [619, 195] width 1 height 1
radio cancelled "true"
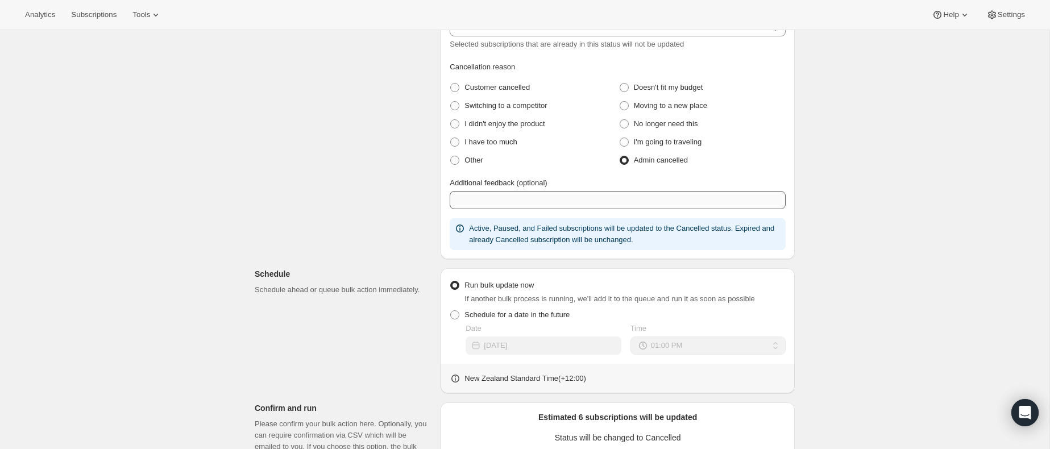
scroll to position [262, 0]
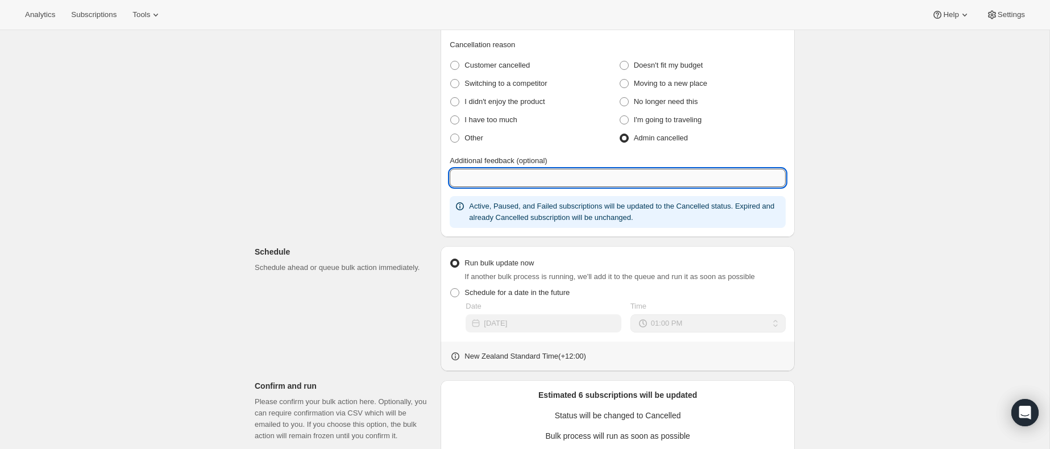
click at [568, 177] on input "Additional feedback (optional)" at bounding box center [618, 178] width 336 height 18
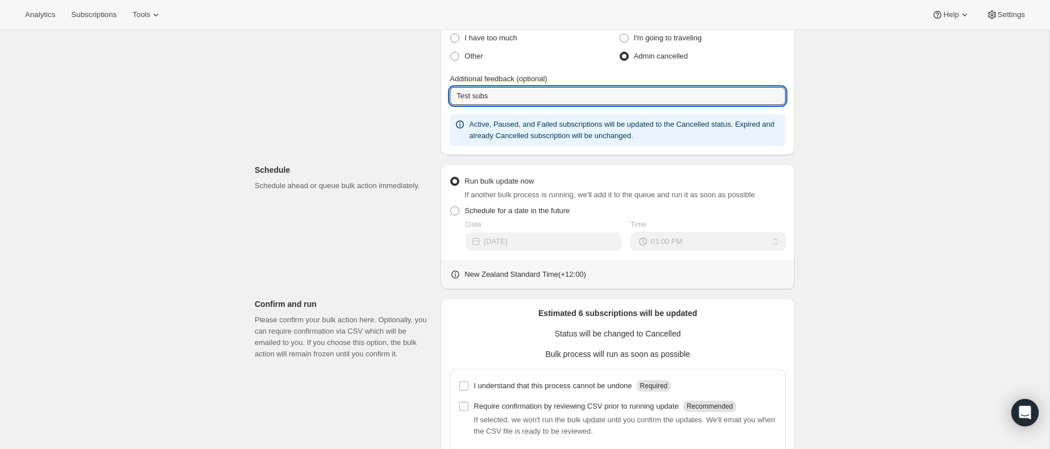
scroll to position [444, 0]
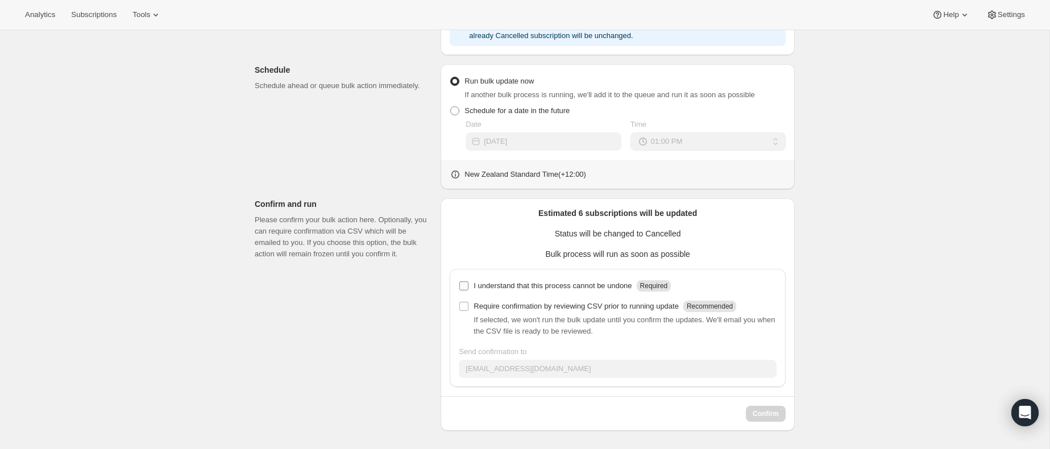
type input "Test subs"
click at [547, 282] on p "I understand that this process cannot be undone" at bounding box center [552, 285] width 158 height 11
click at [468, 282] on input "I understand that this process cannot be undone Required" at bounding box center [463, 285] width 9 height 9
checkbox input "true"
click at [576, 310] on p "Require confirmation by reviewing CSV prior to running update" at bounding box center [575, 306] width 205 height 11
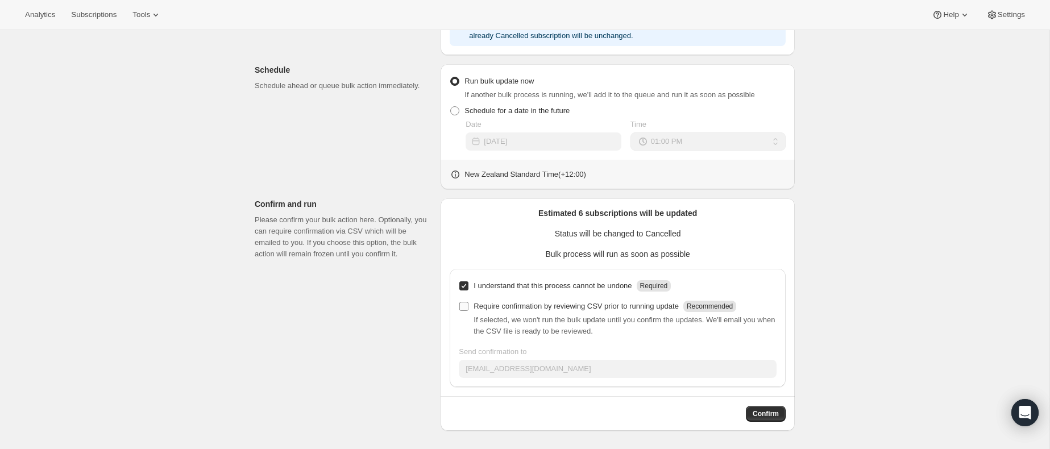
click at [468, 310] on input "Require confirmation by reviewing CSV prior to running update Recommended" at bounding box center [463, 306] width 9 height 9
checkbox input "true"
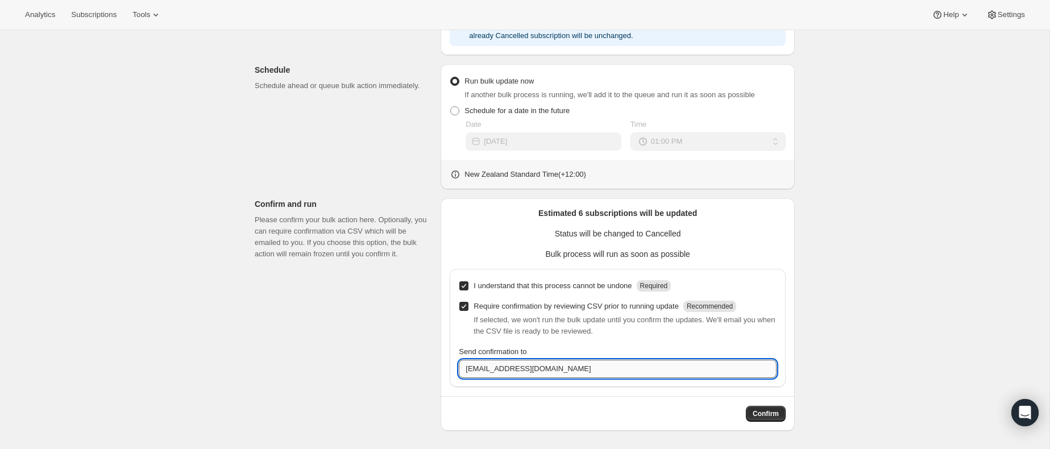
click at [617, 365] on input "[EMAIL_ADDRESS][DOMAIN_NAME]" at bounding box center [618, 369] width 318 height 18
drag, startPoint x: 412, startPoint y: 356, endPoint x: 399, endPoint y: 355, distance: 13.1
click at [399, 355] on div "Subscriptions to update Filters and selections can be applied from the subscrip…" at bounding box center [519, 29] width 549 height 801
type input "[PERSON_NAME][EMAIL_ADDRESS][DOMAIN_NAME]"
click at [768, 415] on span "Confirm" at bounding box center [765, 413] width 26 height 9
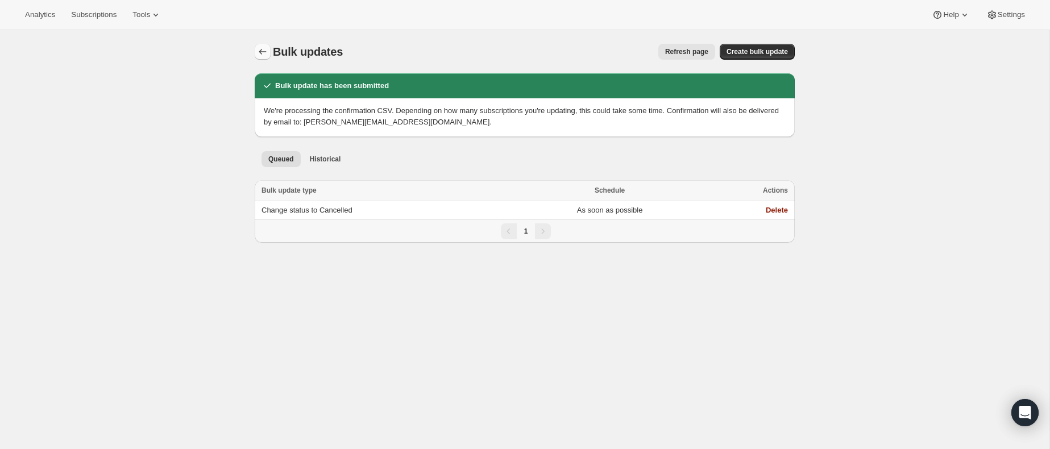
click at [264, 48] on icon "Bulk updates" at bounding box center [262, 51] width 11 height 11
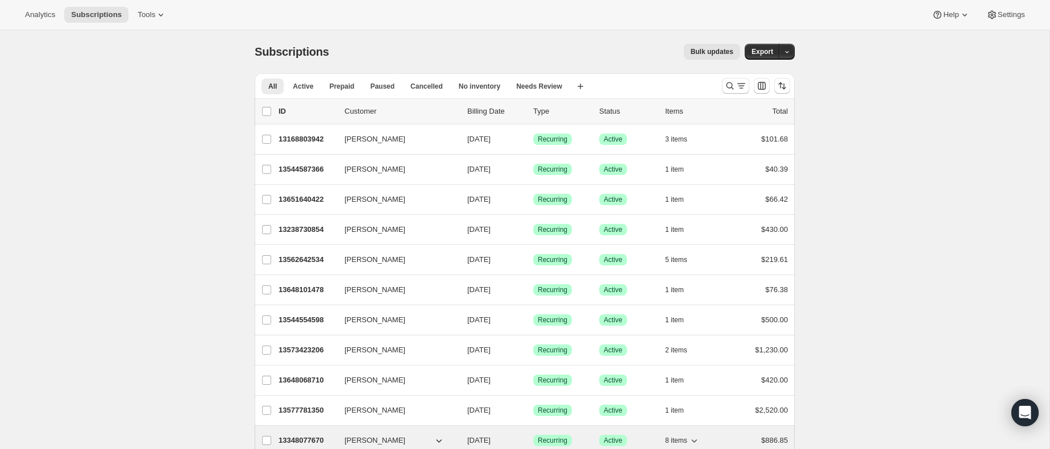
scroll to position [70, 0]
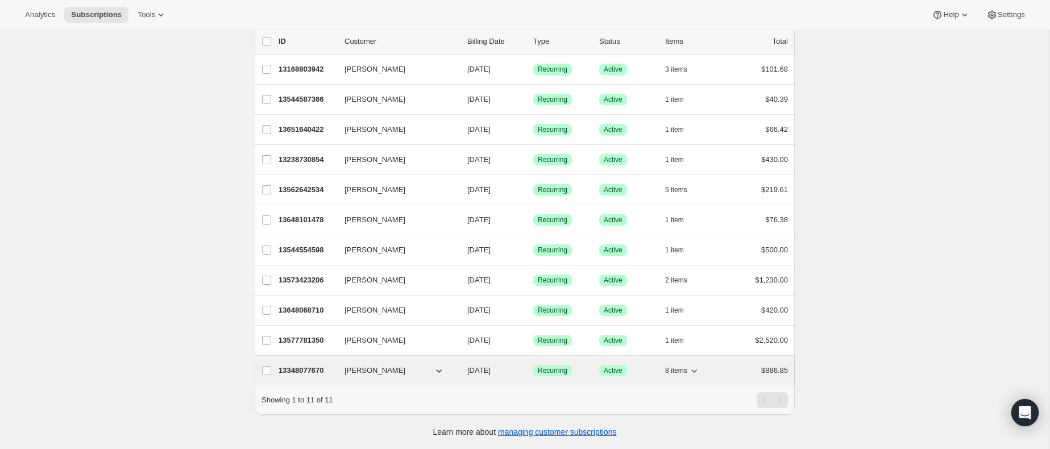
click at [351, 372] on span "[PERSON_NAME]" at bounding box center [374, 370] width 61 height 11
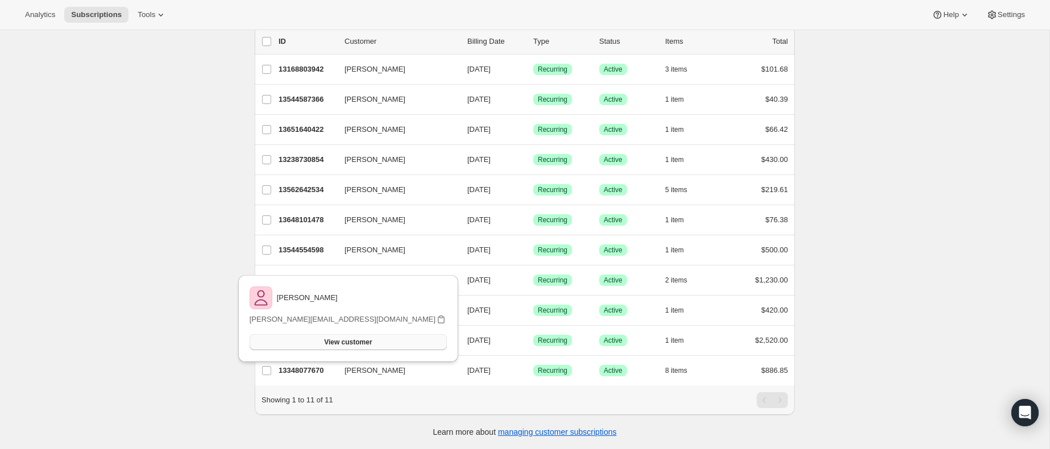
click at [363, 339] on span "View customer" at bounding box center [348, 342] width 48 height 9
